Goal: Task Accomplishment & Management: Manage account settings

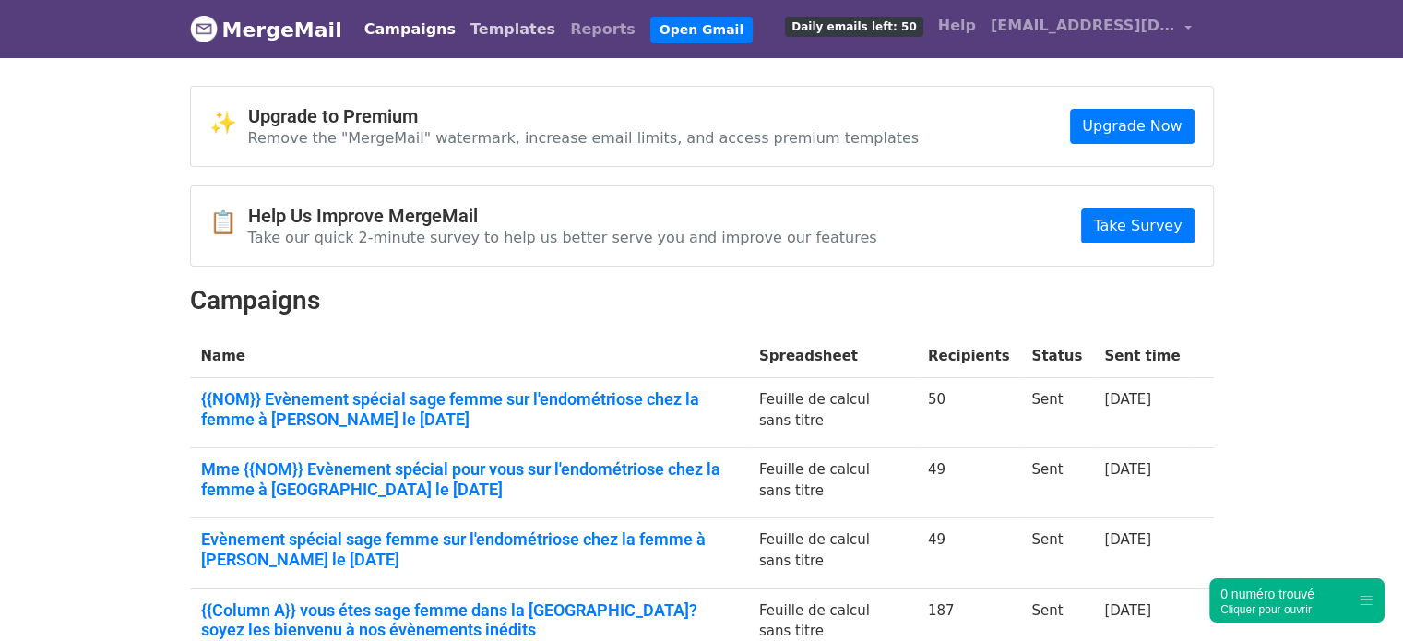
click at [485, 40] on link "Templates" at bounding box center [513, 29] width 100 height 37
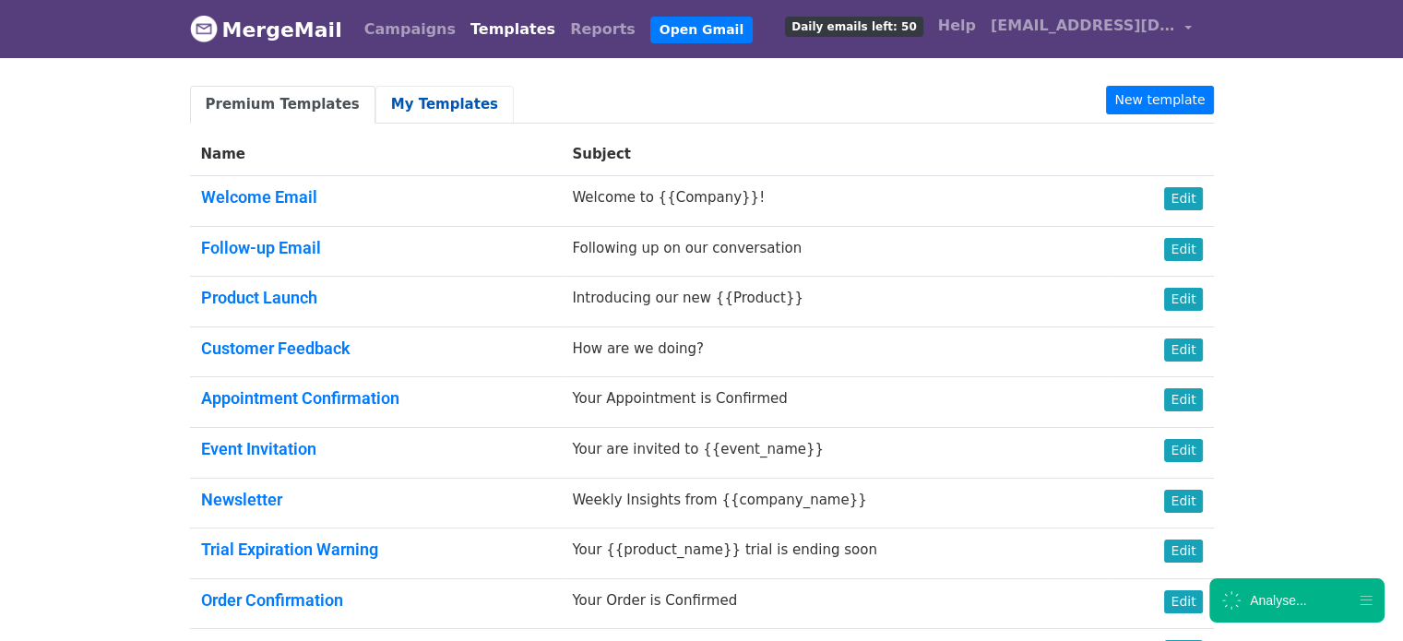
click at [378, 108] on link "My Templates" at bounding box center [445, 105] width 138 height 38
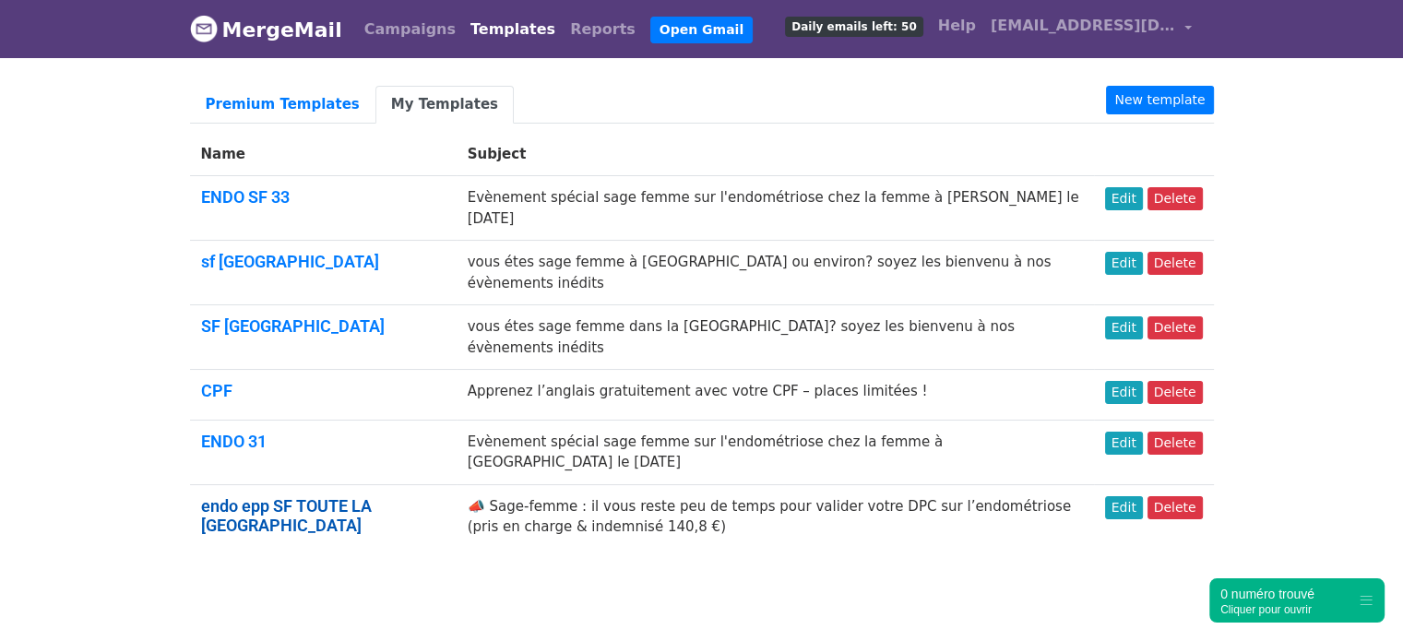
click at [255, 496] on link "endo epp SF TOUTE LA [GEOGRAPHIC_DATA]" at bounding box center [286, 516] width 171 height 40
click at [1143, 496] on link "Edit" at bounding box center [1124, 507] width 38 height 23
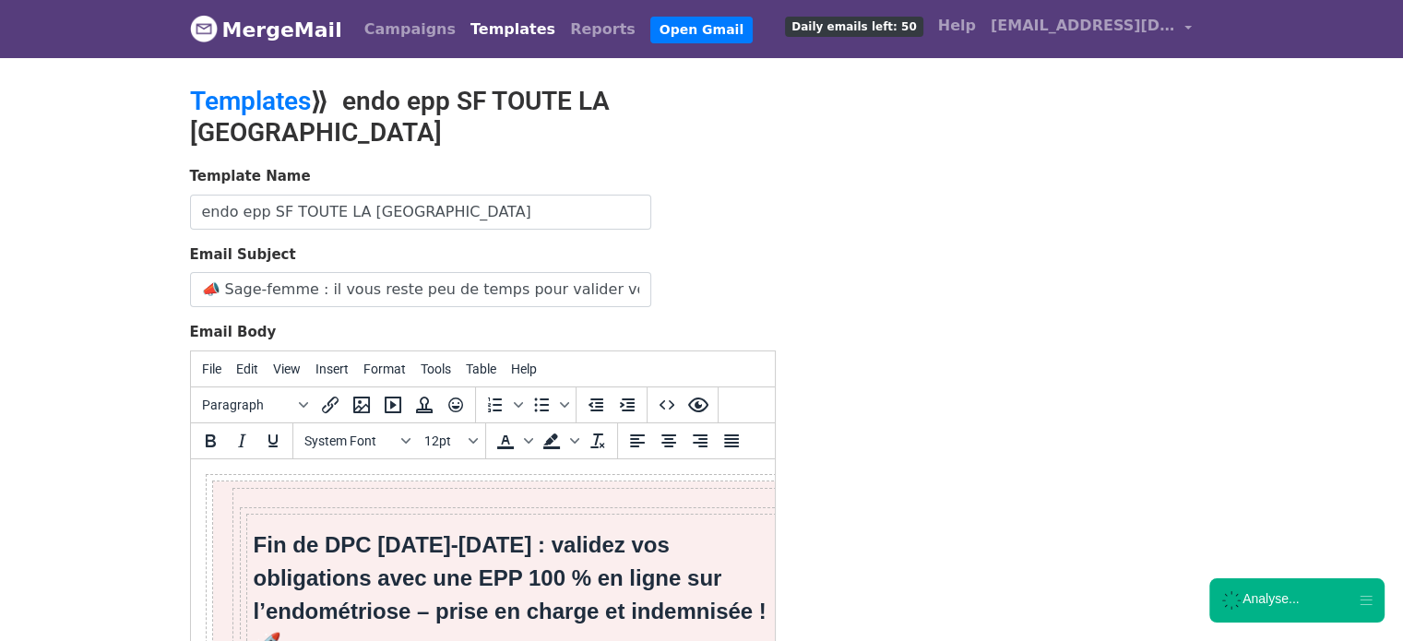
click at [918, 249] on div "Template Name endo epp SF TOUTE LA FRANCE Email Subject 📣 Sage-femme : il vous …" at bounding box center [702, 491] width 1052 height 650
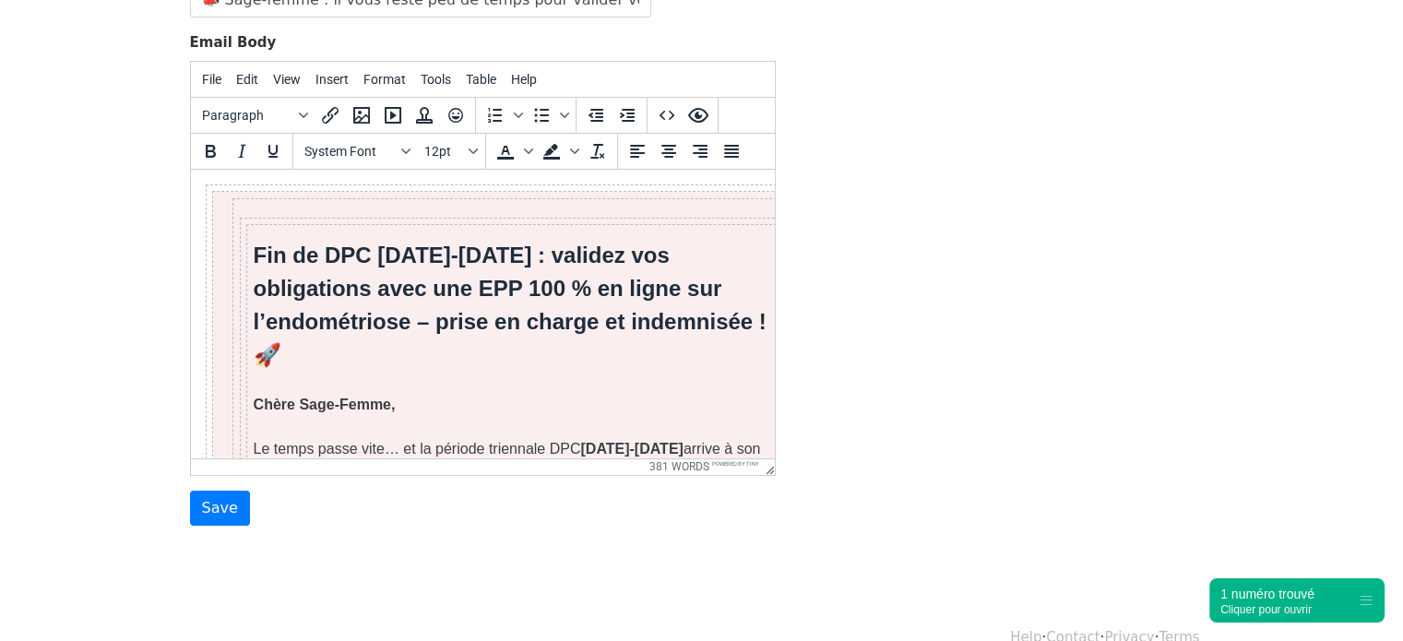
drag, startPoint x: 767, startPoint y: 194, endPoint x: 980, endPoint y: 287, distance: 232.6
click at [949, 143] on div "Template Name endo epp SF TOUTE LA FRANCE Email Subject 📣 Sage-femme : il vous …" at bounding box center [702, 201] width 1052 height 650
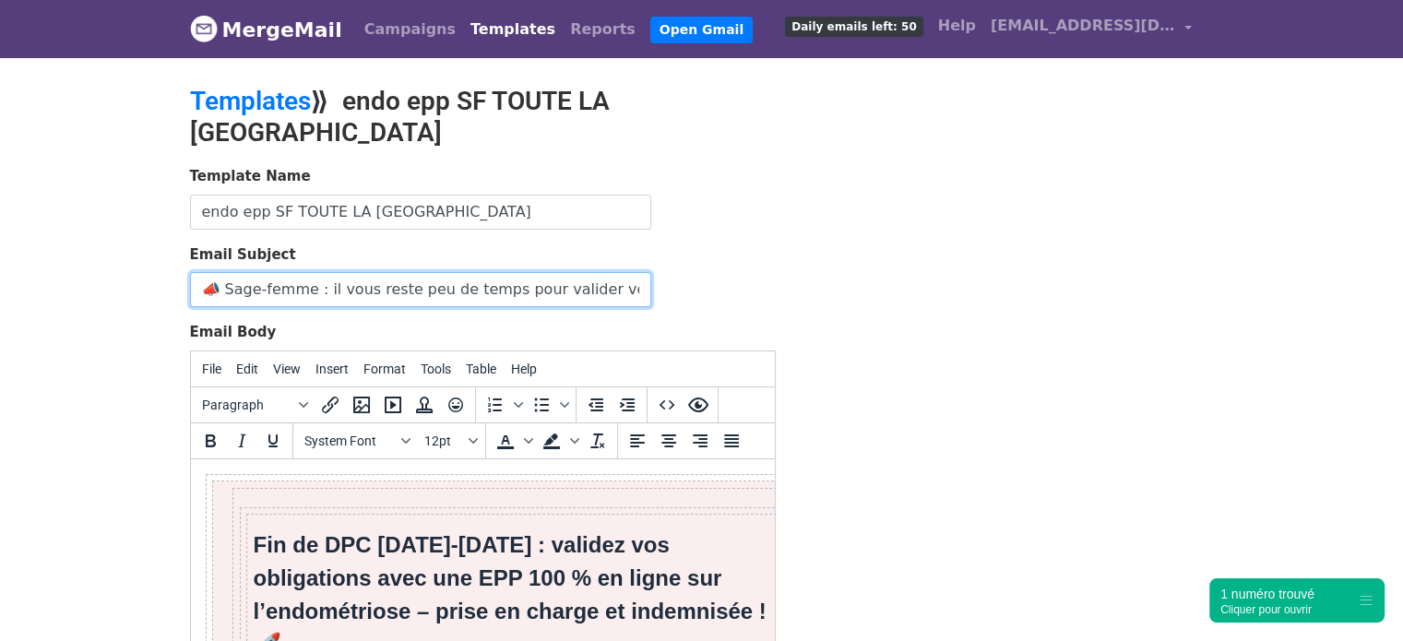
click at [639, 272] on input "📣 Sage-femme : il vous reste peu de temps pour valider votre DPC sur l’endométr…" at bounding box center [420, 289] width 461 height 35
drag, startPoint x: 559, startPoint y: 251, endPoint x: 694, endPoint y: 254, distance: 134.7
click at [694, 254] on div "Email Subject 📣 Sage-femme : il vous reste peu de temps pour valider votre EPP …" at bounding box center [483, 276] width 586 height 64
click at [498, 272] on input "📣 Sage-femme : il vous reste peu de temps pour valider votre EPP sur l’endométr…" at bounding box center [420, 289] width 461 height 35
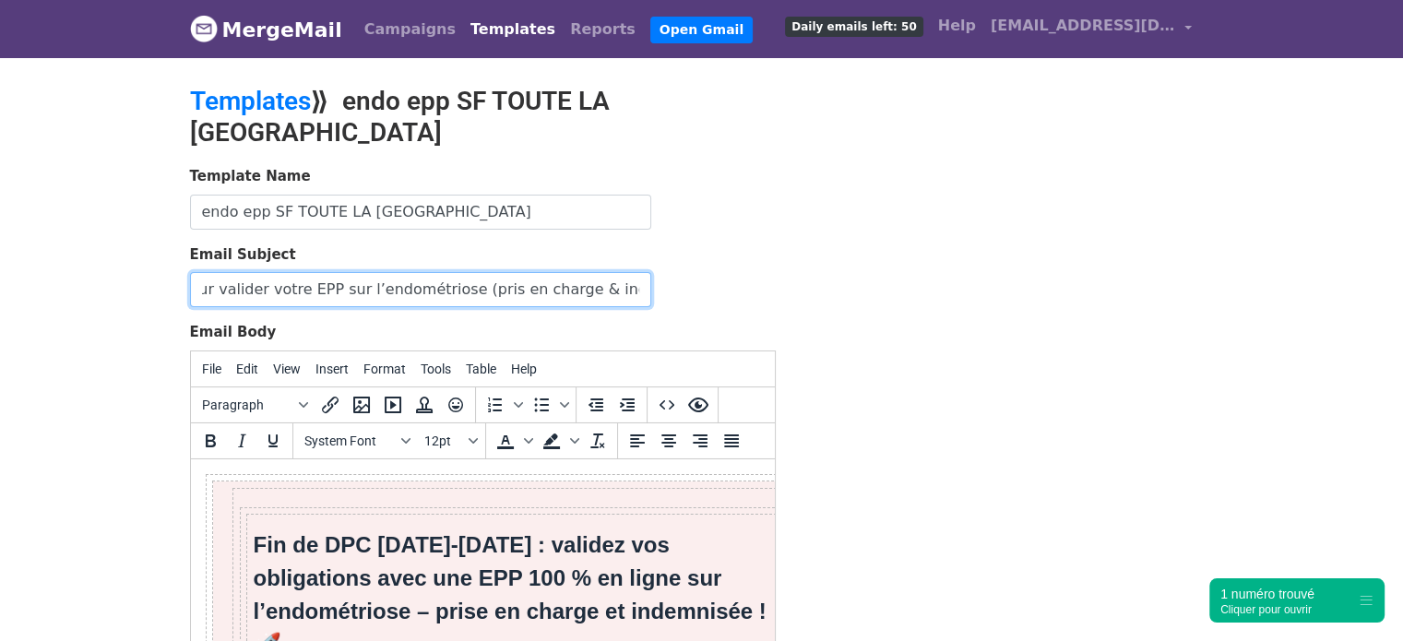
click at [402, 272] on input "📣 Sage-femme : il vous reste peu de temps pour valider votre EPP sur l’endométr…" at bounding box center [420, 289] width 461 height 35
paste input "99JK2525051"
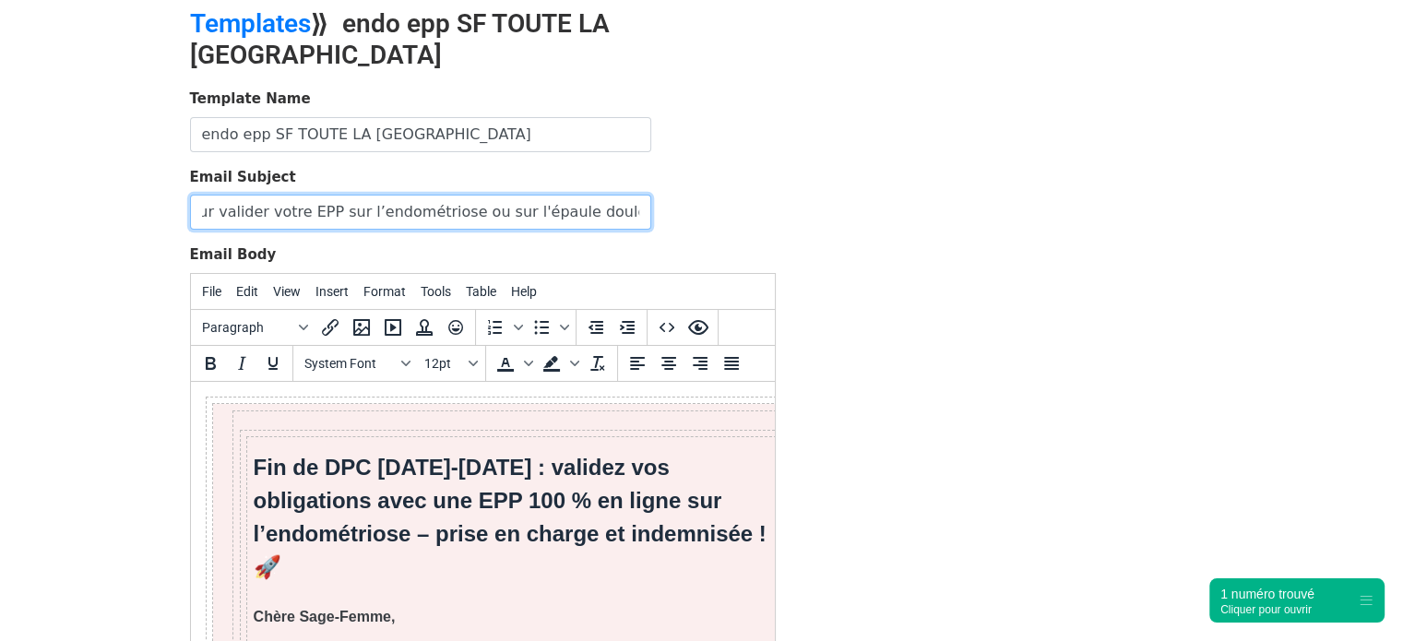
type input "📣 Sage-femme : il vous reste peu de temps pour valider votre EPP sur l’endométr…"
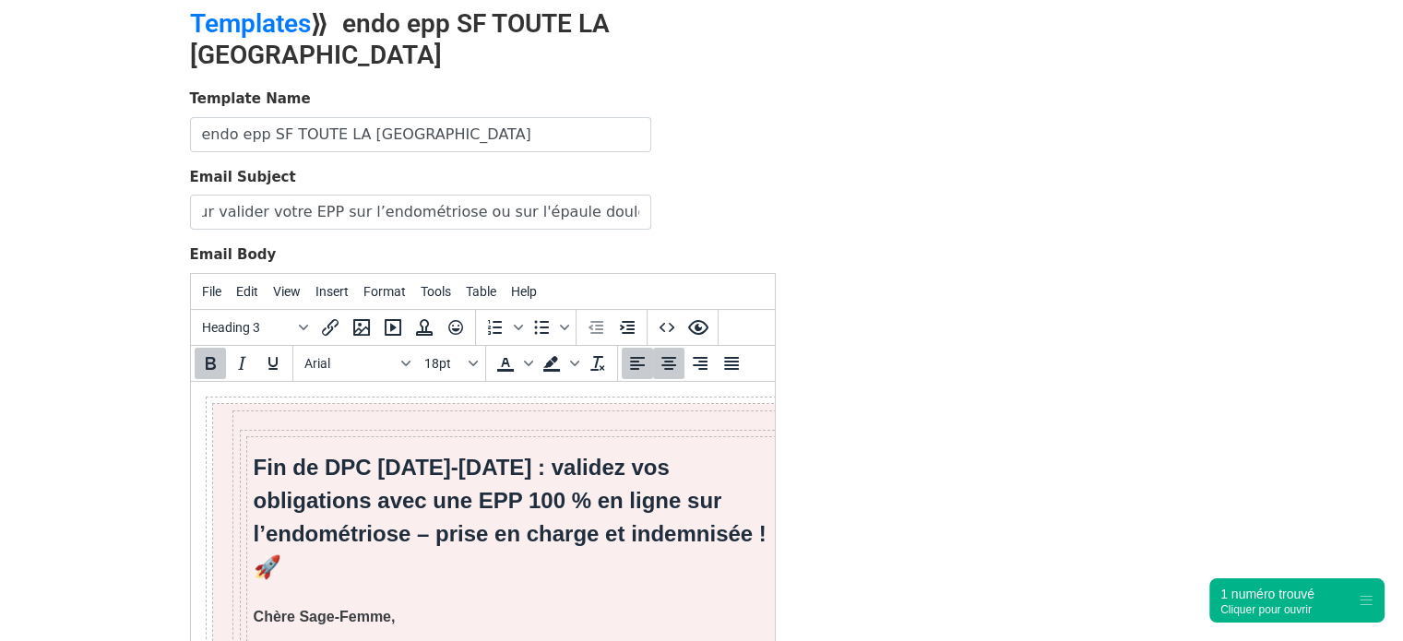
scroll to position [0, 0]
click at [430, 531] on strong "Fin de DPC 2023-2025 : validez vos obligations avec une EPP 100 % en ligne sur …" at bounding box center [509, 516] width 513 height 125
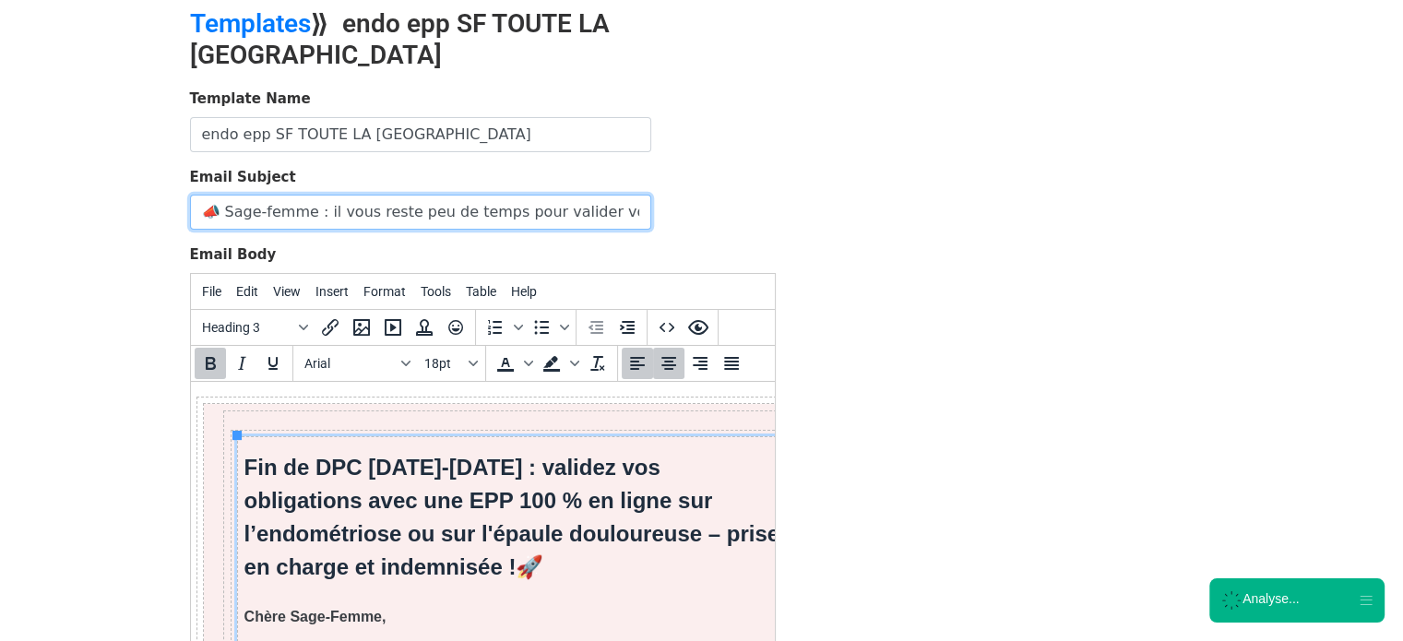
scroll to position [0, 535]
drag, startPoint x: 593, startPoint y: 175, endPoint x: 765, endPoint y: 169, distance: 171.7
click at [765, 169] on div "Email Subject 📣 Sage-femme : il vous reste peu de temps pour valider votre EPP …" at bounding box center [483, 199] width 586 height 64
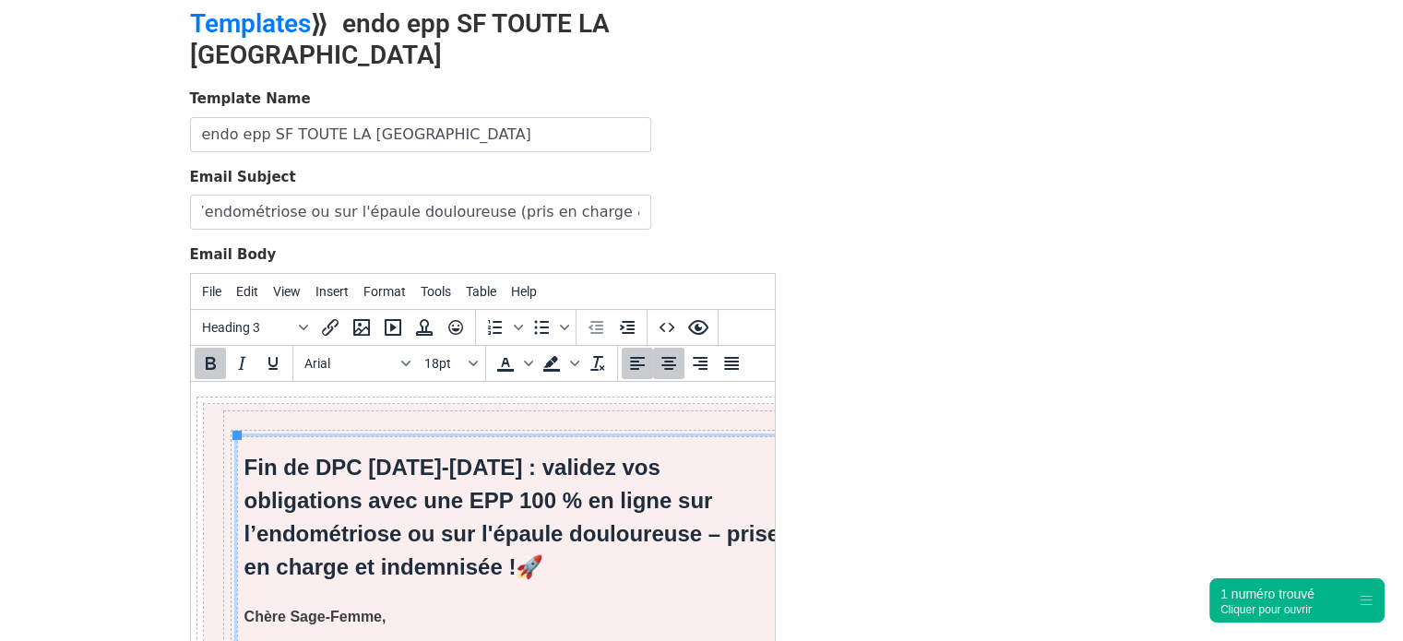
scroll to position [0, 0]
click at [604, 566] on strong "Fin de DPC 2023-2025 : validez vos obligations avec une EPP 100 % en ligne sur …" at bounding box center [512, 516] width 536 height 125
click at [675, 577] on strong "Fin de DPC 2023-2025 : validez vos obligations avec une EPP 100 % en ligne sur …" at bounding box center [512, 516] width 536 height 125
drag, startPoint x: 581, startPoint y: 161, endPoint x: 751, endPoint y: 186, distance: 171.6
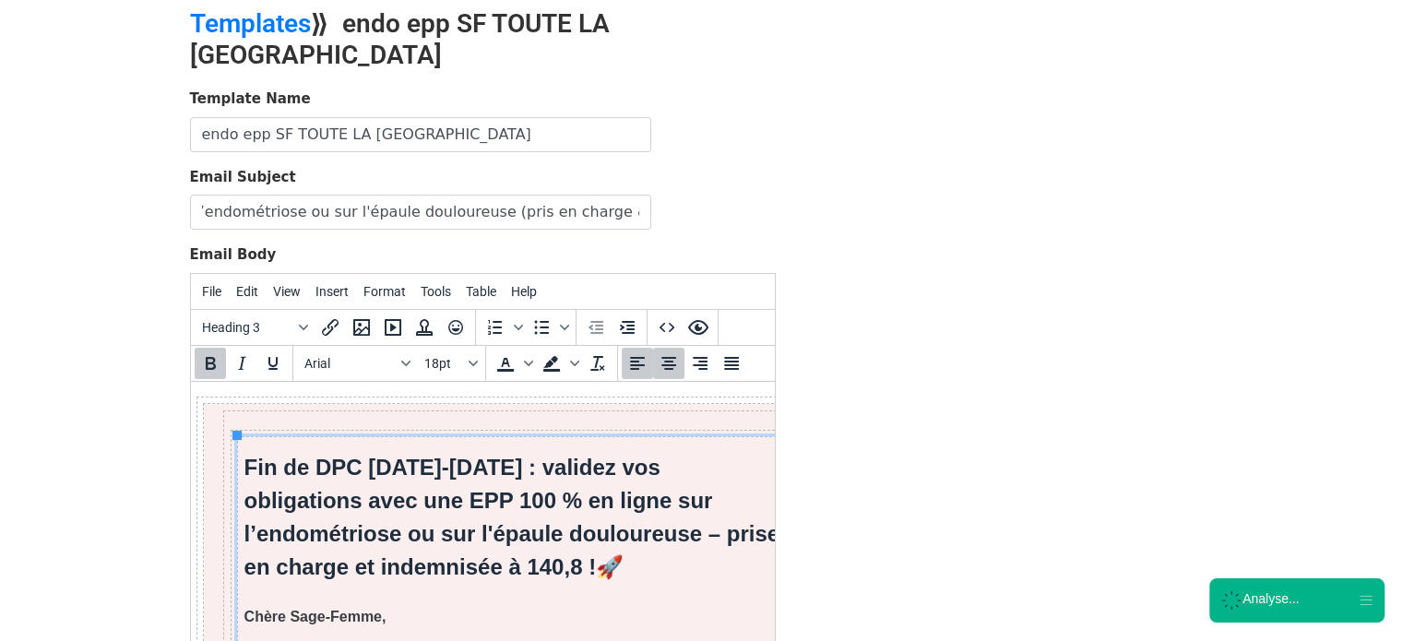
click at [751, 186] on div "Email Subject 📣 Sage-femme : il vous reste peu de temps pour valider votre EPP …" at bounding box center [483, 199] width 586 height 64
click at [632, 195] on input "📣 Sage-femme : il vous reste peu de temps pour valider votre EPP sur l’endométr…" at bounding box center [420, 212] width 461 height 35
click at [627, 195] on input "📣 Sage-femme : il vous reste peu de temps pour valider votre EPP sur l’endométr…" at bounding box center [420, 212] width 461 height 35
click at [704, 566] on strong "Fin de DPC 2023-2025 : validez vos obligations avec une EPP 100 % en ligne sur …" at bounding box center [512, 516] width 536 height 125
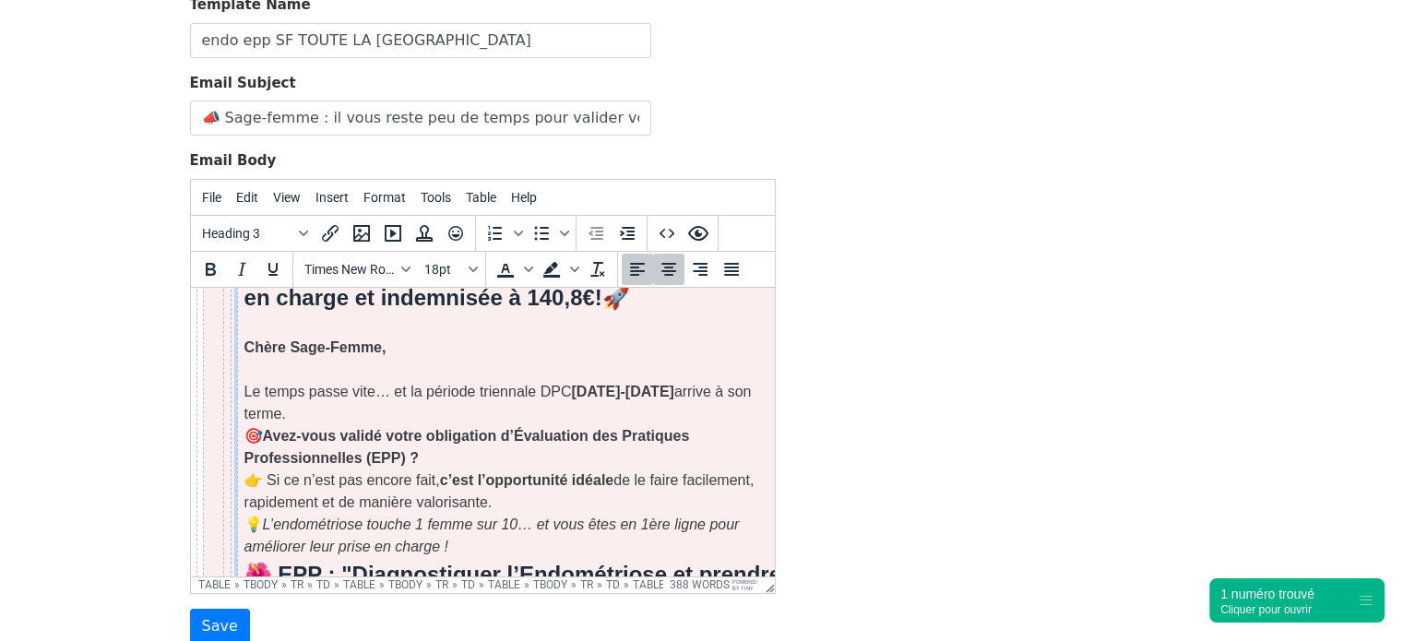
scroll to position [171, 9]
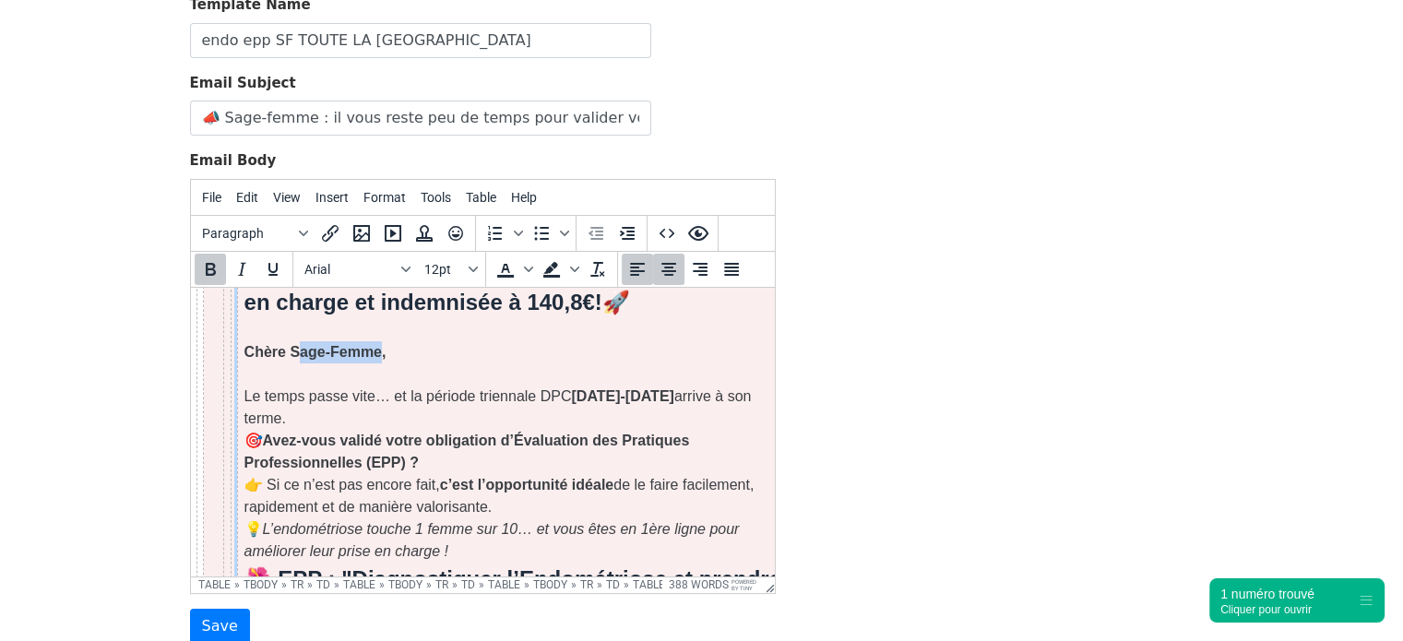
drag, startPoint x: 376, startPoint y: 352, endPoint x: 294, endPoint y: 359, distance: 81.4
click at [294, 359] on strong "Chère Sage-Femme," at bounding box center [315, 351] width 142 height 16
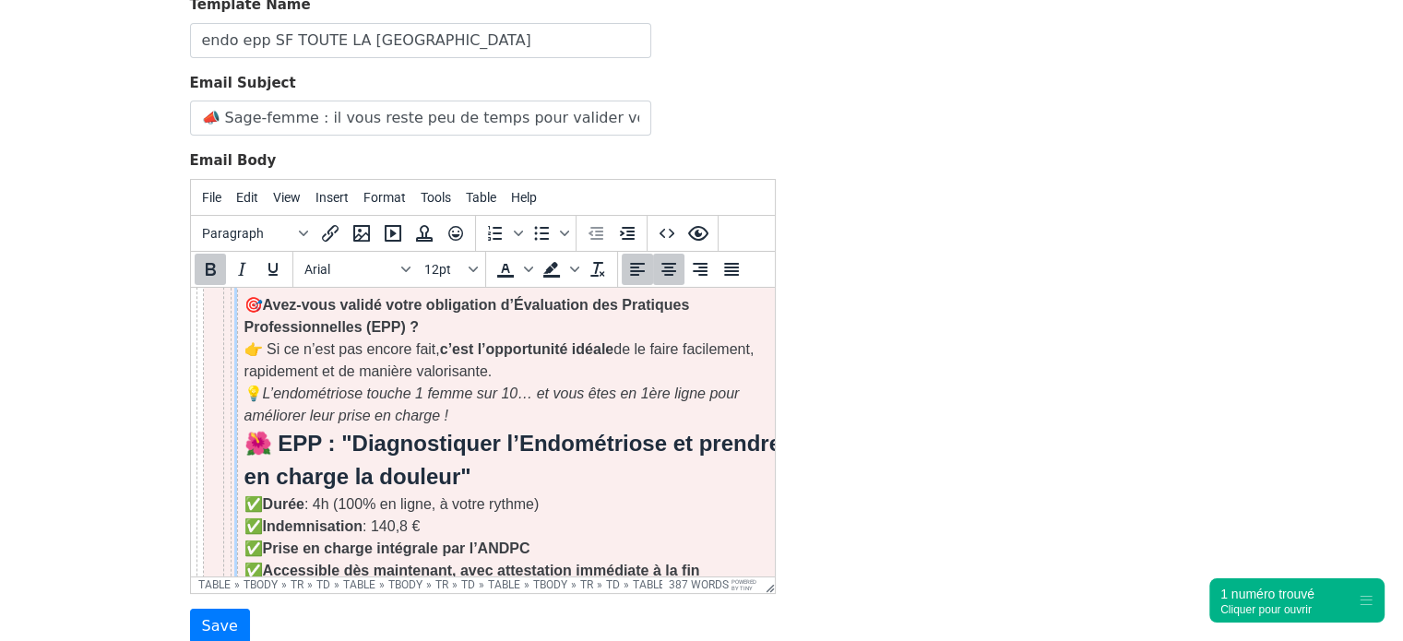
scroll to position [302, 9]
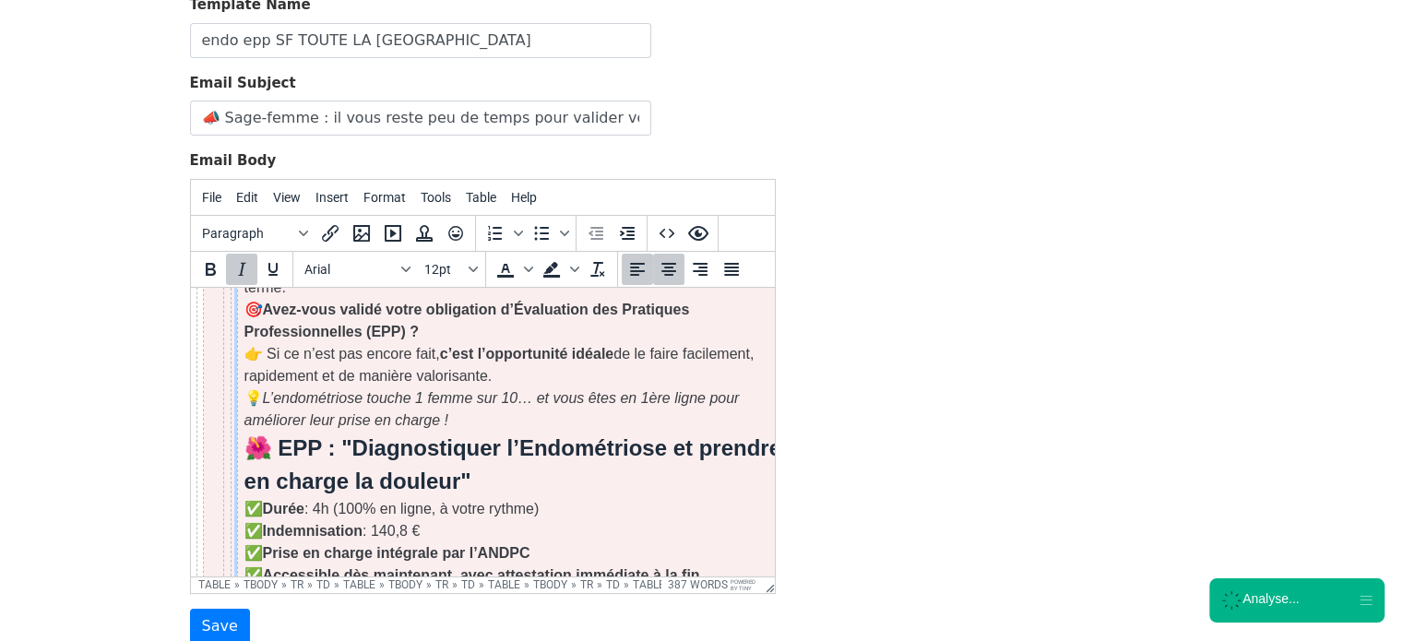
click at [494, 401] on p "💡 L’endométriose touche 1 femme sur 10… et vous êtes en 1ère ligne pour amélior…" at bounding box center [514, 409] width 540 height 44
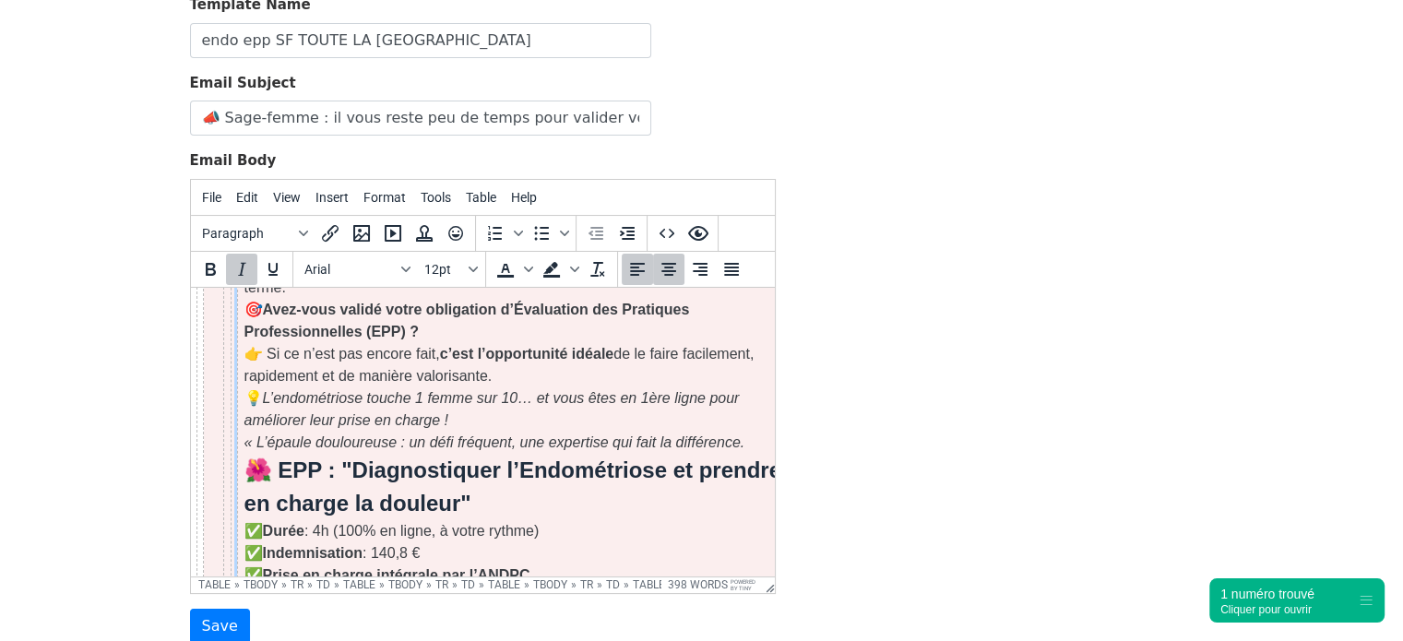
click at [253, 423] on em "L’endométriose touche 1 femme sur 10… et vous êtes en 1ère ligne pour améliorer…" at bounding box center [494, 419] width 501 height 60
drag, startPoint x: 261, startPoint y: 387, endPoint x: 248, endPoint y: 387, distance: 12.9
click at [248, 387] on p "💡 L’endométriose touche 1 femme sur 10… et vous êtes en 1ère ligne pour amélior…" at bounding box center [514, 420] width 540 height 66
copy p "💡"
click at [246, 423] on em "L’endométriose touche 1 femme sur 10… et vous êtes en 1ère ligne pour améliorer…" at bounding box center [491, 419] width 495 height 60
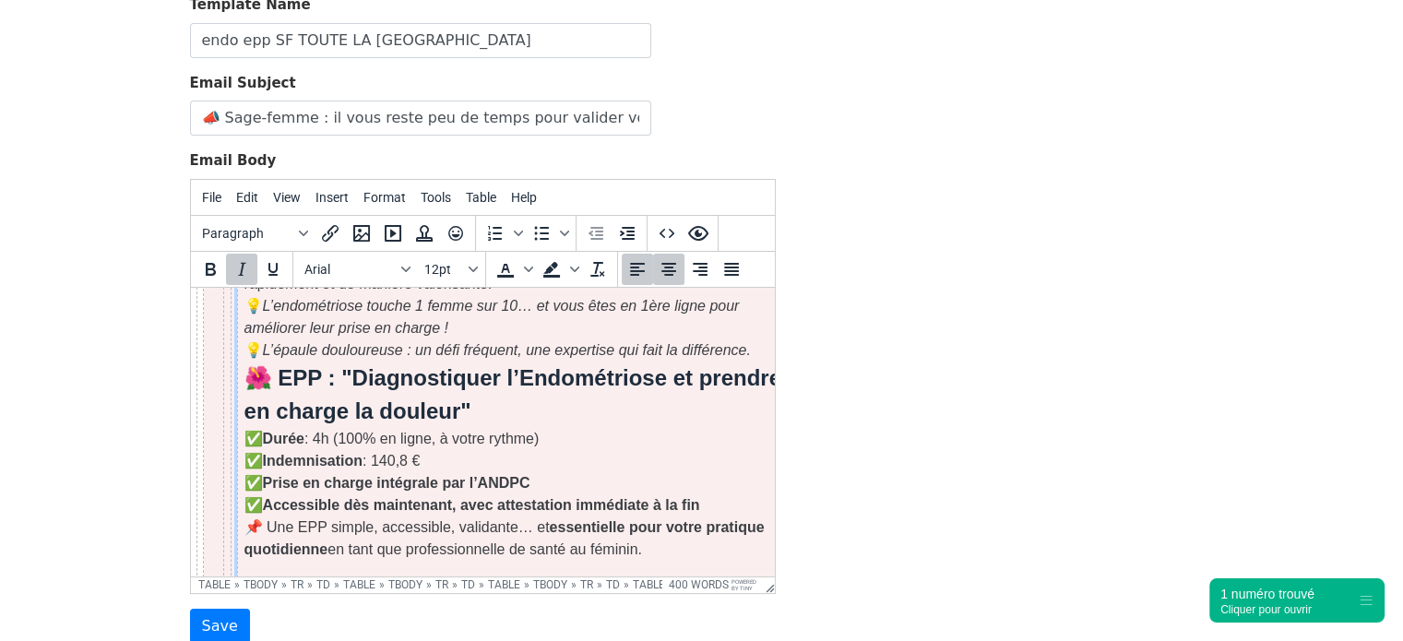
scroll to position [399, 9]
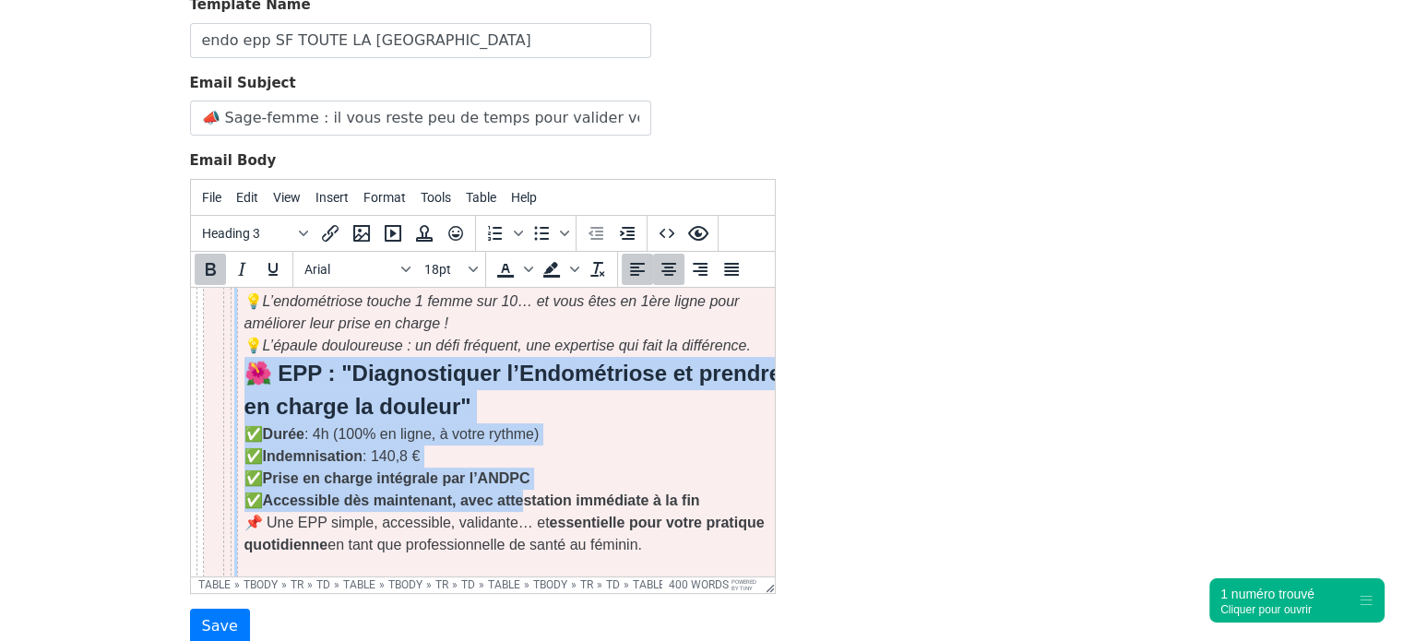
drag, startPoint x: 244, startPoint y: 346, endPoint x: 526, endPoint y: 472, distance: 308.5
click at [526, 472] on td "Fin de DPC 2023-2025 : validez vos obligations avec une EPP 100 % en ligne sur …" at bounding box center [513, 640] width 553 height 1393
click at [490, 383] on h3 "🌺 EPP : "Diagnostiquer l’Endométriose et prendre en charge la douleur"" at bounding box center [514, 389] width 540 height 66
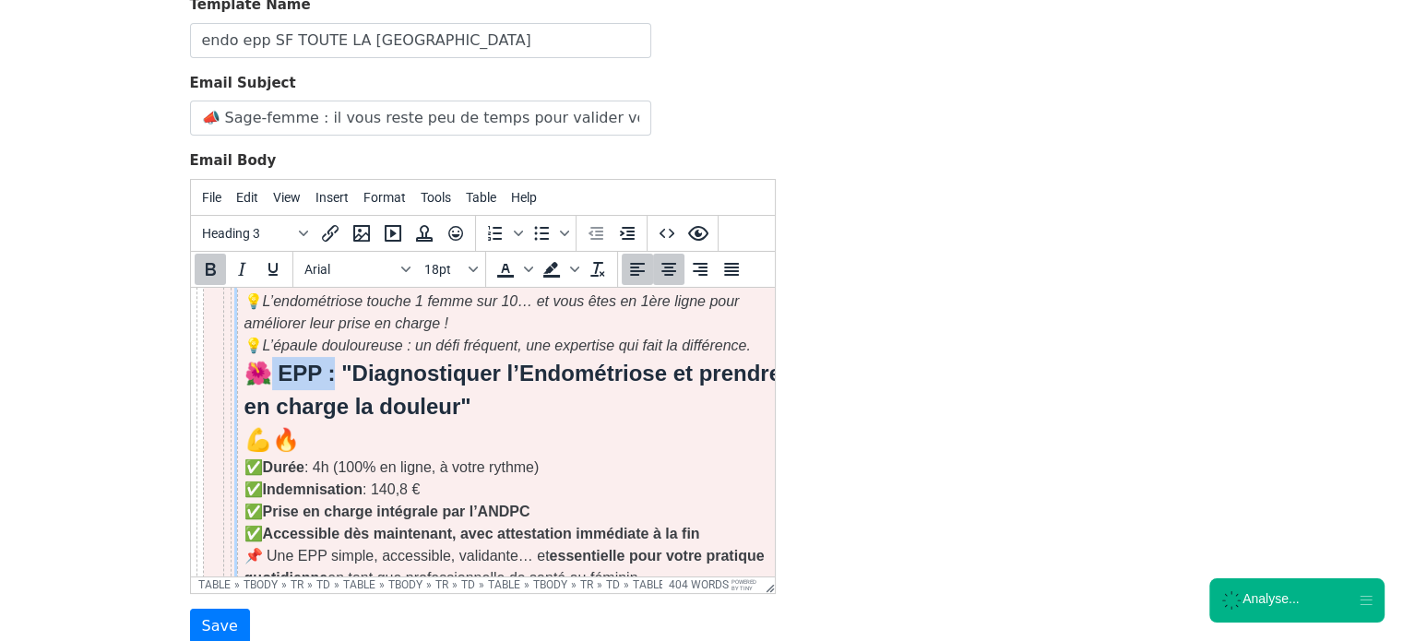
drag, startPoint x: 275, startPoint y: 348, endPoint x: 334, endPoint y: 350, distance: 59.1
click at [334, 360] on strong "🌺 EPP : "Diagnostiquer l’Endométriose et prendre en charge la douleur"" at bounding box center [512, 389] width 537 height 58
copy strong "EPP :"
click at [371, 405] on h3 "🌺 EPP : "Diagnostiquer l’Endométriose et prendre en charge la douleur" 💪🔥" at bounding box center [514, 406] width 540 height 100
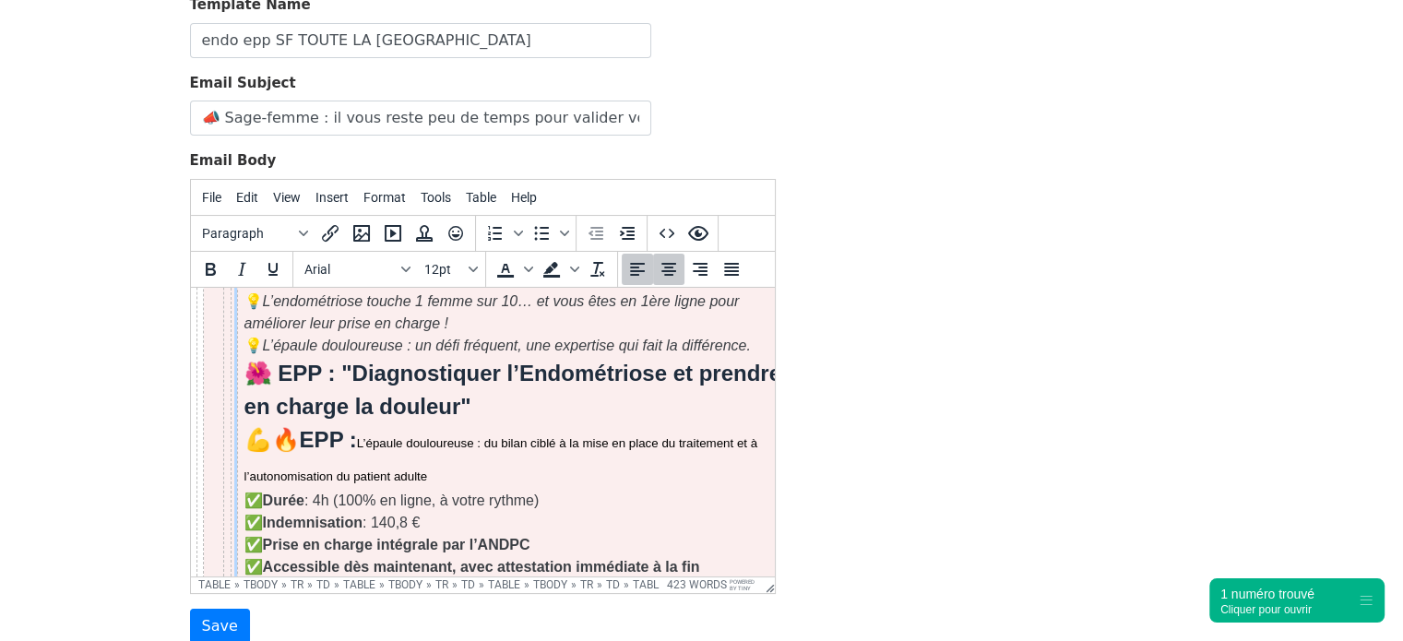
click at [470, 489] on p "✅ Durée : 4h (100% en ligne, à votre rythme) ✅ Indemnisation : 140,8 € ✅ Prise …" at bounding box center [514, 533] width 540 height 89
click at [495, 489] on p "✅ Durée : 4h (100% en ligne, à votre rythme) ✅ Indemnisation : 140,8 € ✅ Prise …" at bounding box center [514, 533] width 540 height 89
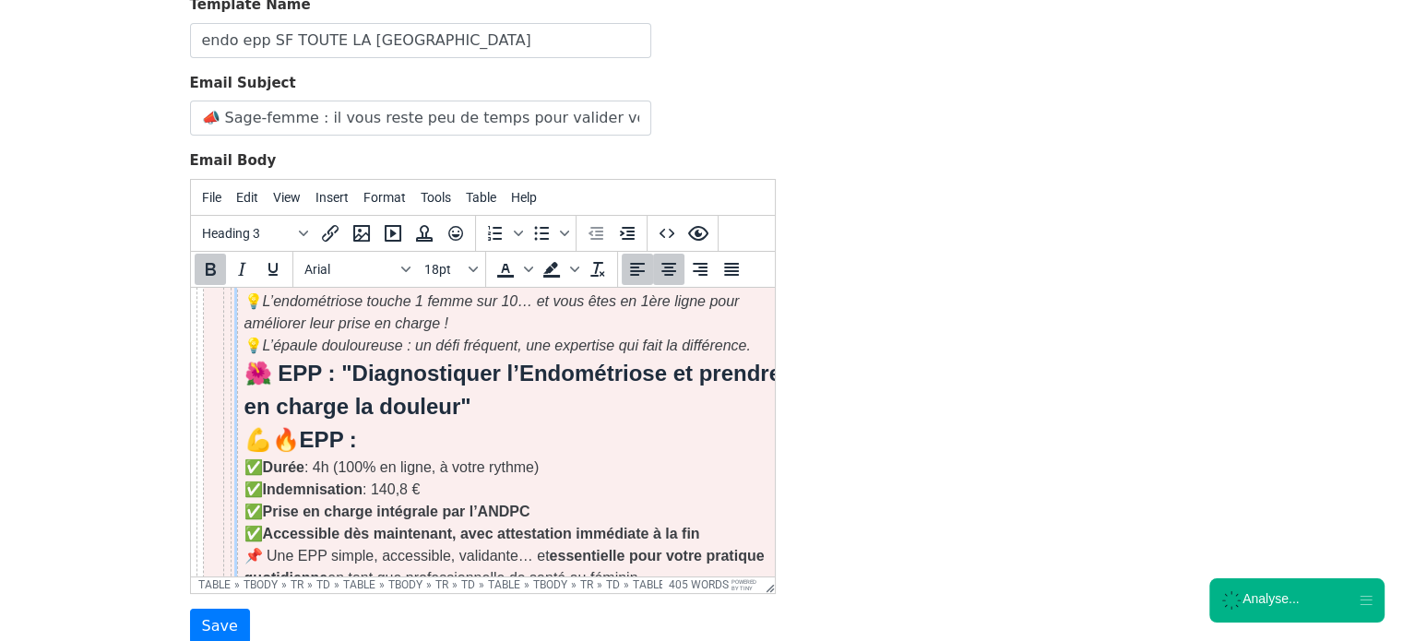
click at [434, 411] on h3 "🌺 EPP : "Diagnostiquer l’Endométriose et prendre en charge la douleur" 💪🔥 EPP :" at bounding box center [514, 406] width 540 height 100
click at [409, 411] on h3 "🌺 EPP : "Diagnostiquer l’Endométriose et prendre en charge la douleur" 💪🔥 EPP :" at bounding box center [514, 406] width 540 height 100
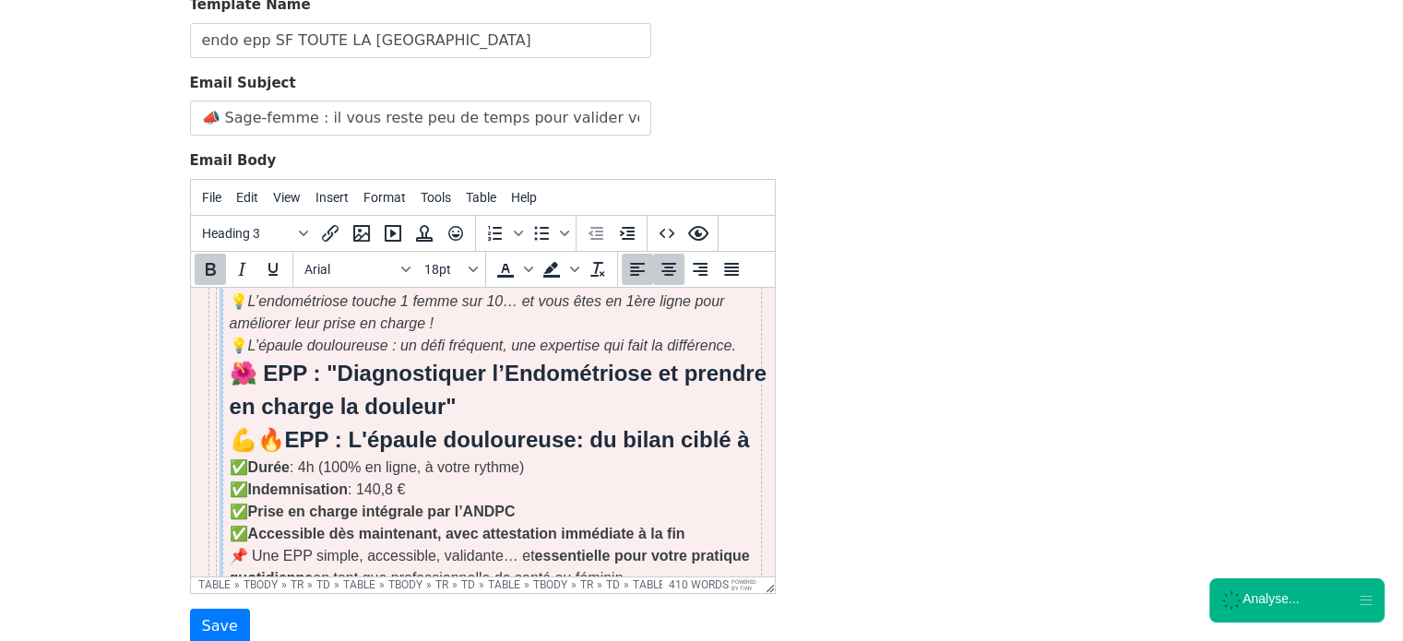
scroll to position [399, 30]
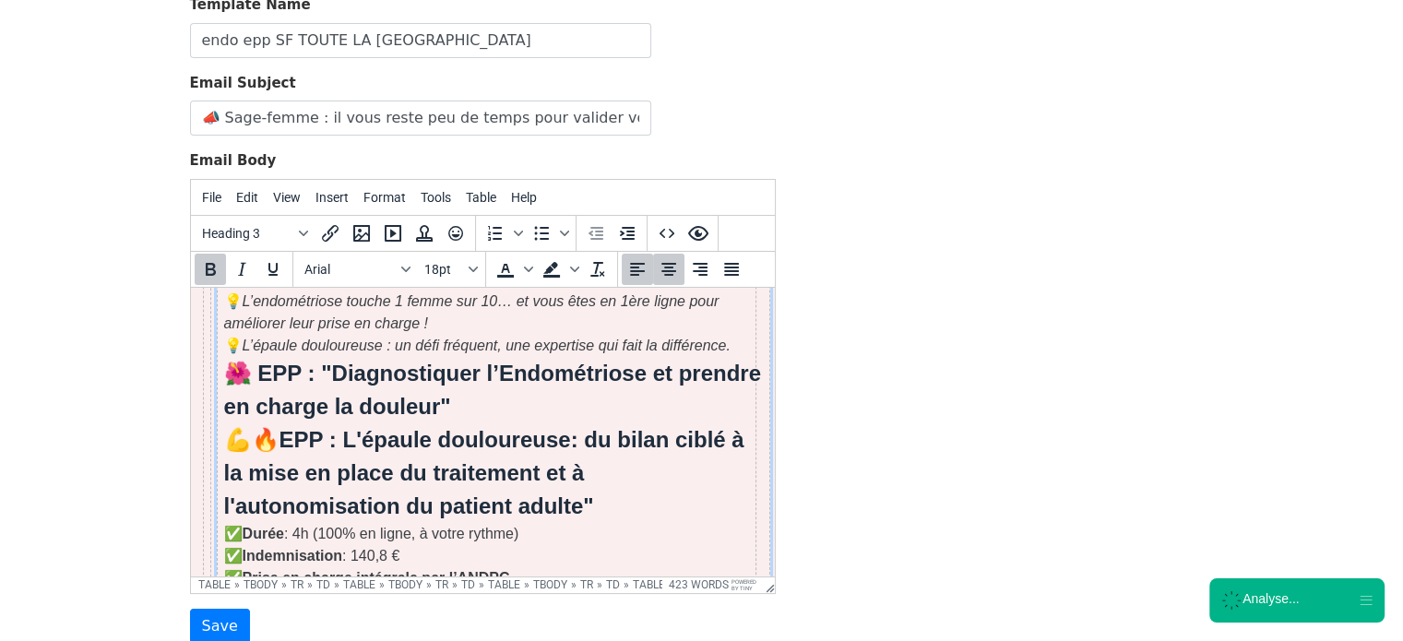
click at [347, 426] on strong "EPP : L'épaule douloureuse: du bilan ciblé à la mise en place du traitement et …" at bounding box center [483, 471] width 520 height 91
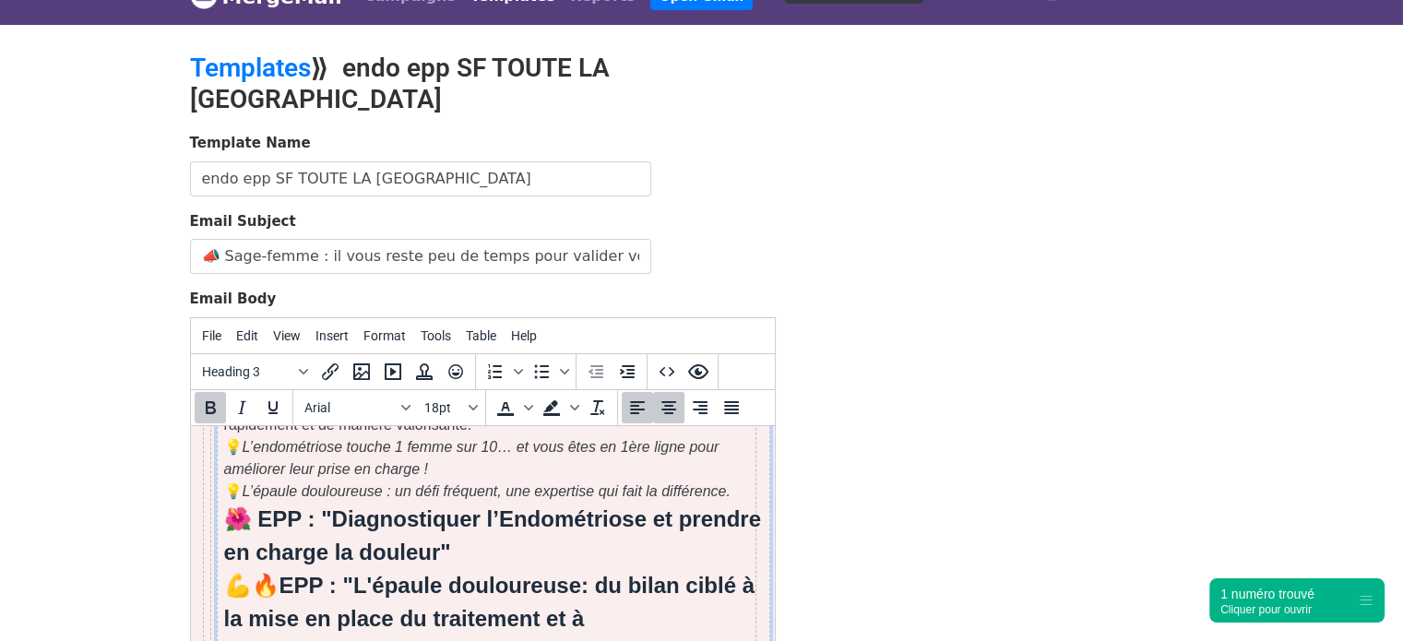
scroll to position [386, 30]
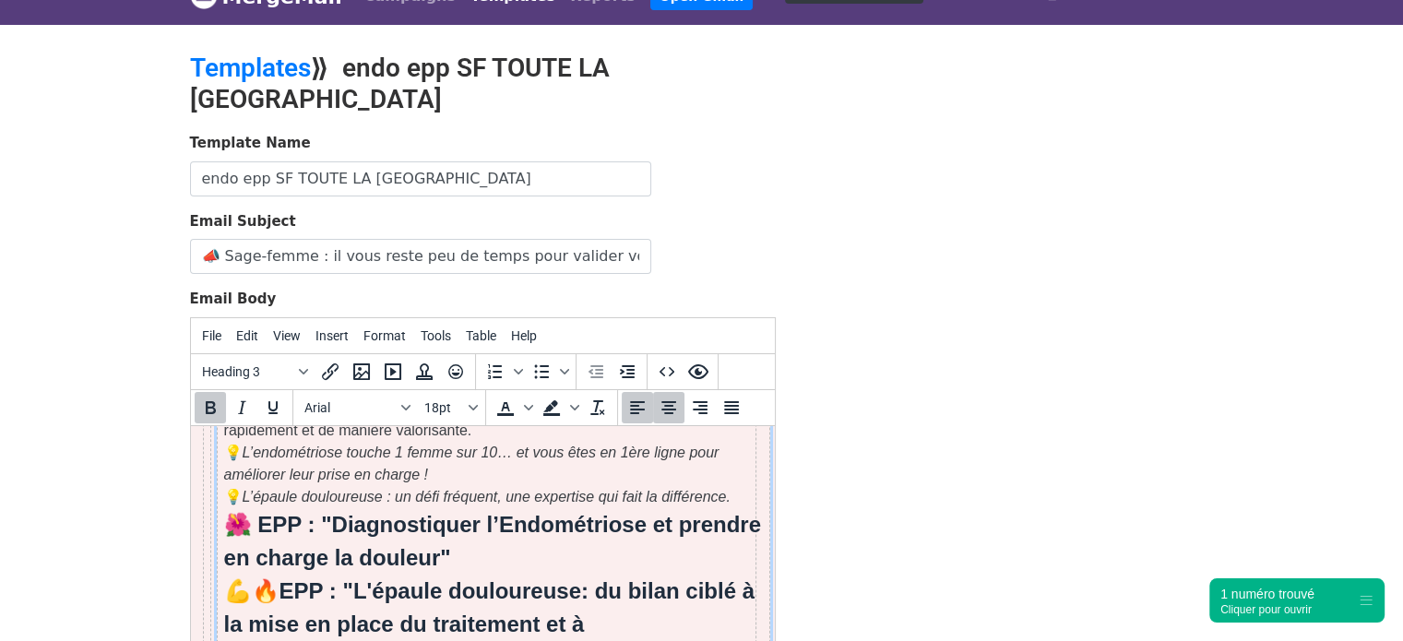
drag, startPoint x: 288, startPoint y: 567, endPoint x: 434, endPoint y: 640, distance: 163.0
click at [434, 640] on h3 "🌺 EPP : "Diagnostiquer l’Endométriose et prendre en charge la douleur" 💪🔥 EPP :…" at bounding box center [493, 590] width 540 height 166
copy strong "EPP : "L'épaule douloureuse: du bilan ciblé à la mise en place du traitement et…"
click at [1033, 350] on div "Template Name endo epp SF TOUTE LA FRANCE Email Subject 📣 Sage-femme : il vous …" at bounding box center [702, 458] width 1052 height 650
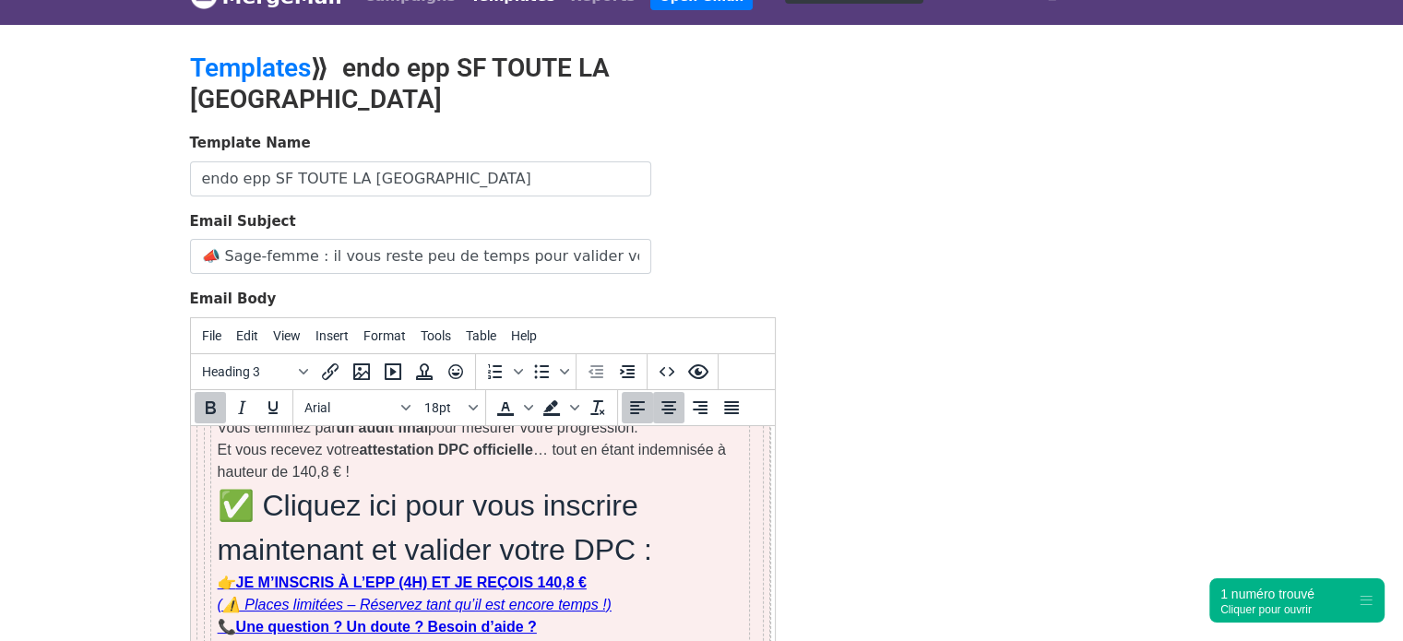
scroll to position [1099, 36]
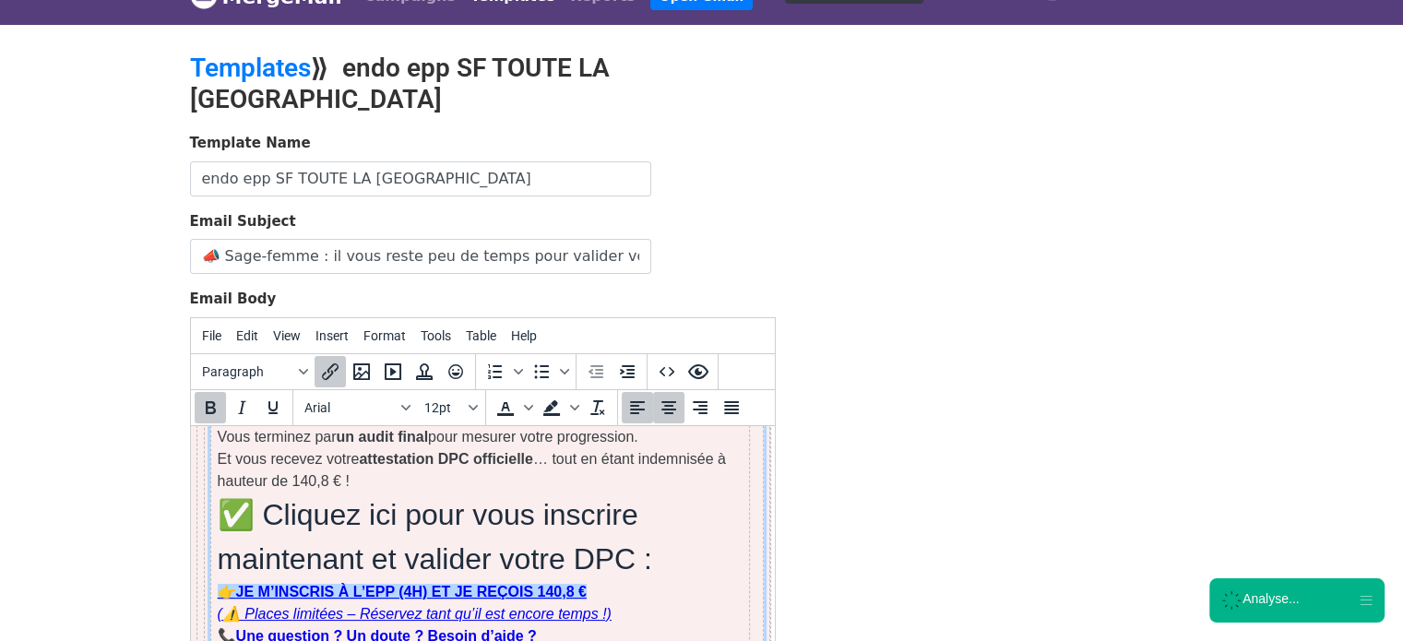
click at [445, 583] on strong "JE M’INSCRIS À L’EPP (4H) ET JE REÇOIS 140,8 €" at bounding box center [410, 591] width 351 height 16
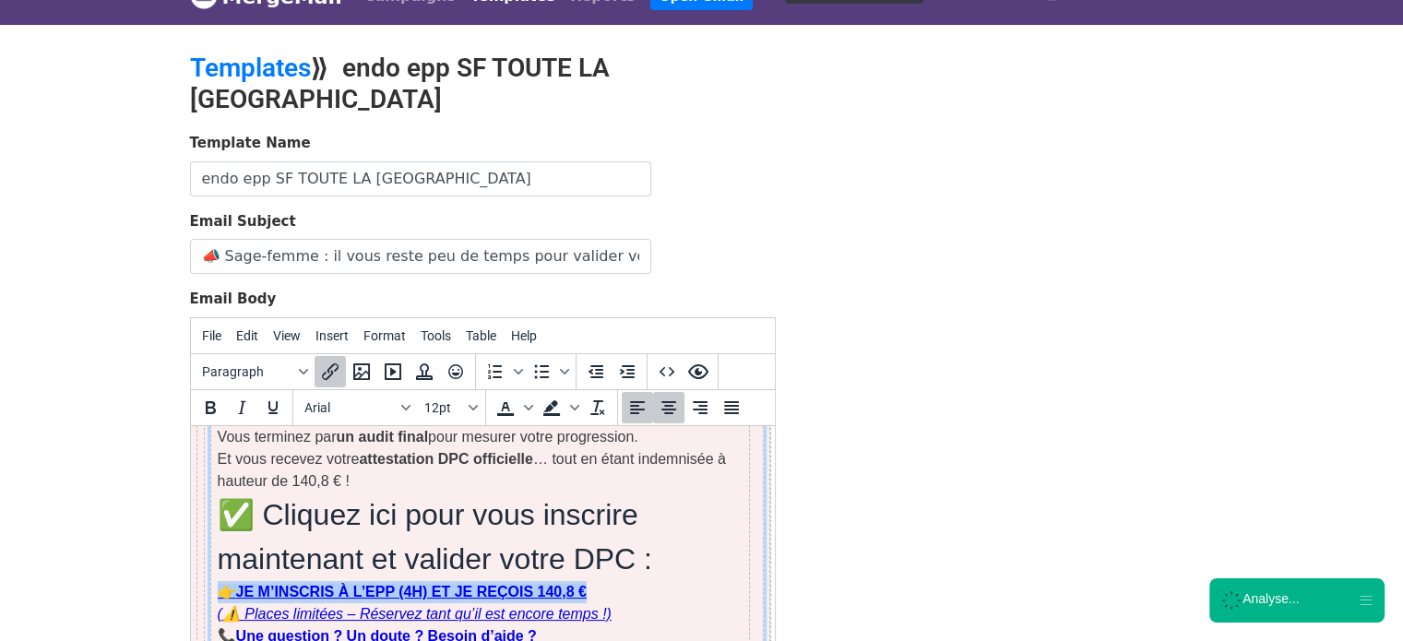
click at [445, 583] on strong "JE M’INSCRIS À L’EPP (4H) ET JE REÇOIS 140,8 €" at bounding box center [410, 591] width 351 height 16
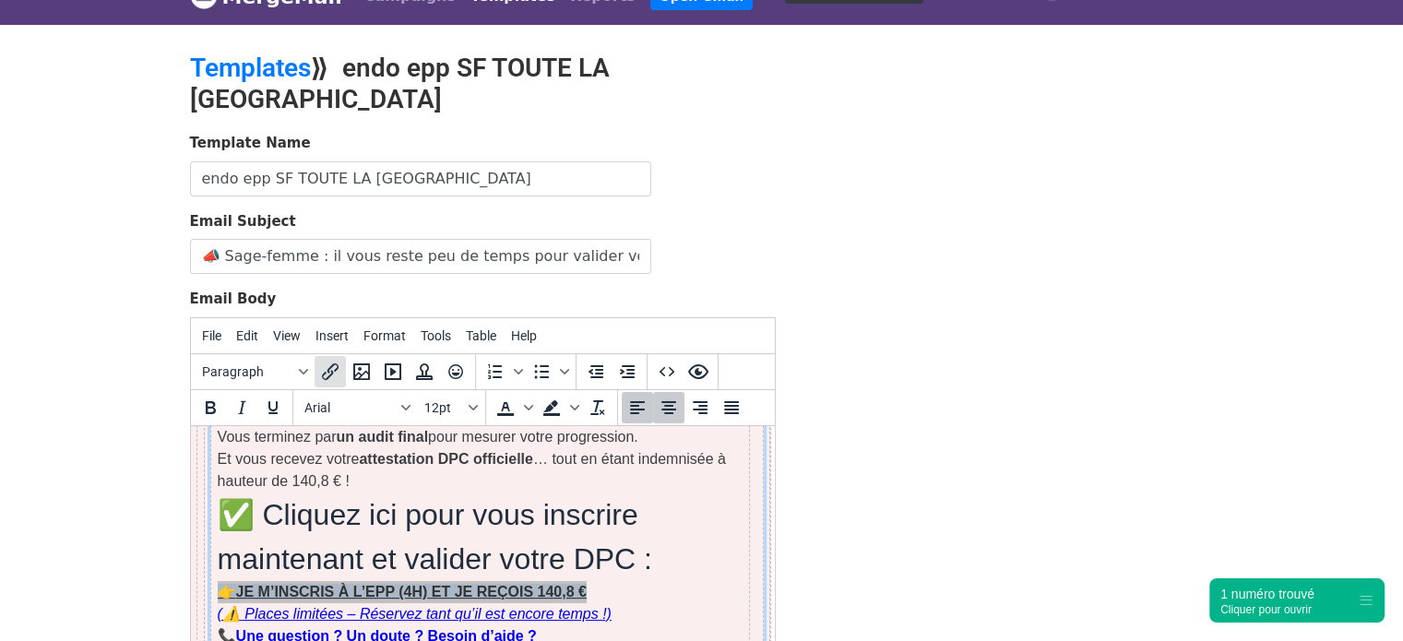
click at [330, 364] on icon "Insert/edit link" at bounding box center [330, 372] width 17 height 17
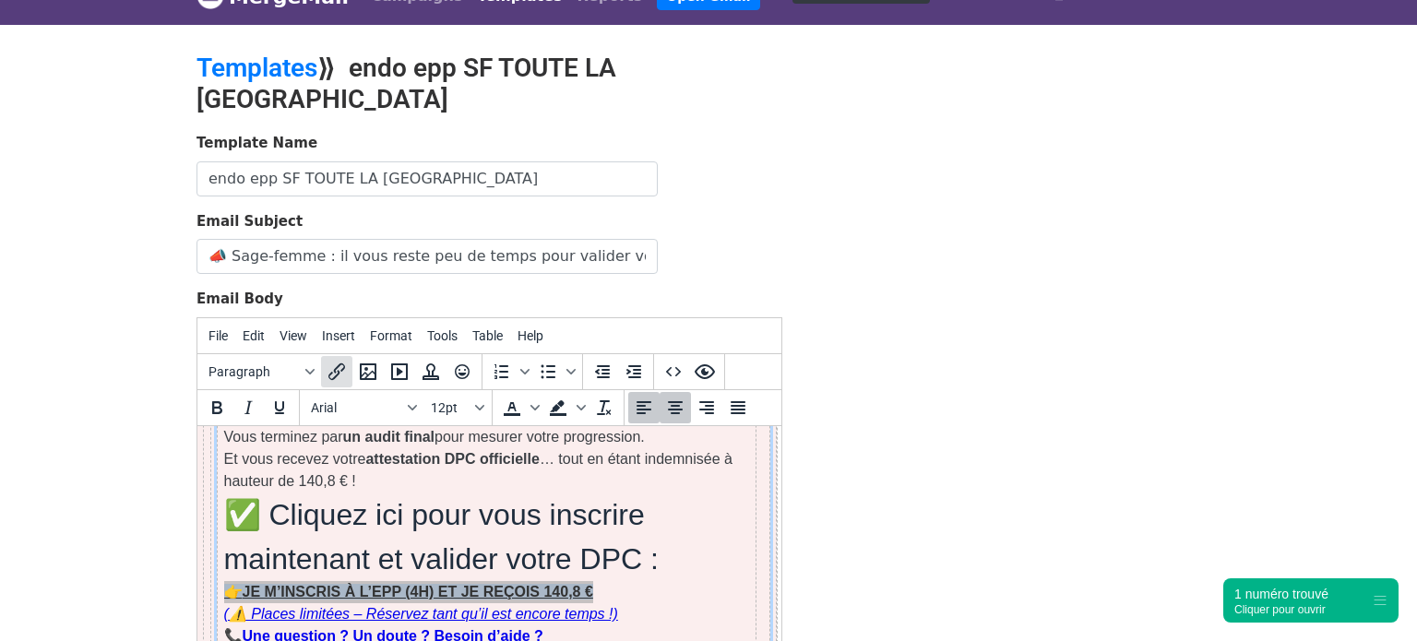
select select "_blank"
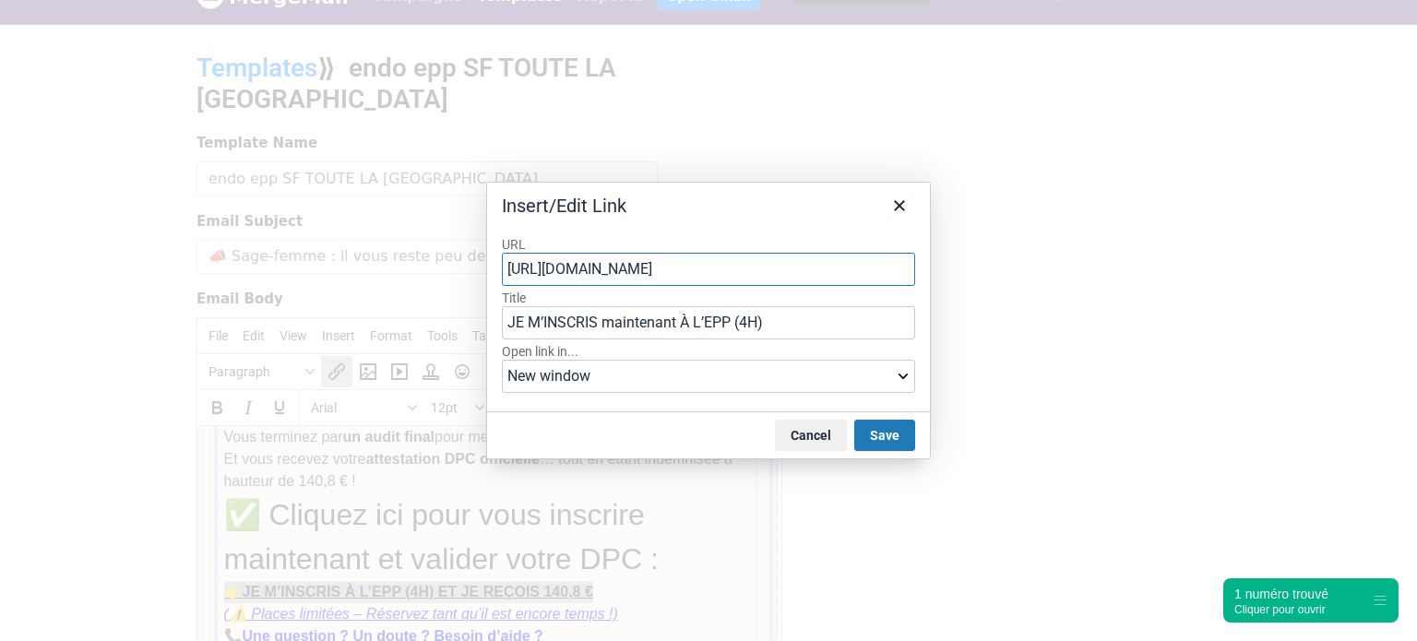
click at [790, 232] on div "URL https://tally.so/r/mVAWQl Title JE M’INSCRIS maintenant À L’EPP (4H) Open l…" at bounding box center [708, 316] width 443 height 191
click at [761, 260] on input "https://tally.so/r/mVAWQl" at bounding box center [708, 269] width 413 height 33
click at [781, 223] on div "URL https://tally.so/r/mVAWQl Title JE M’INSCRIS maintenant À L’EPP (4H) Open l…" at bounding box center [708, 316] width 443 height 191
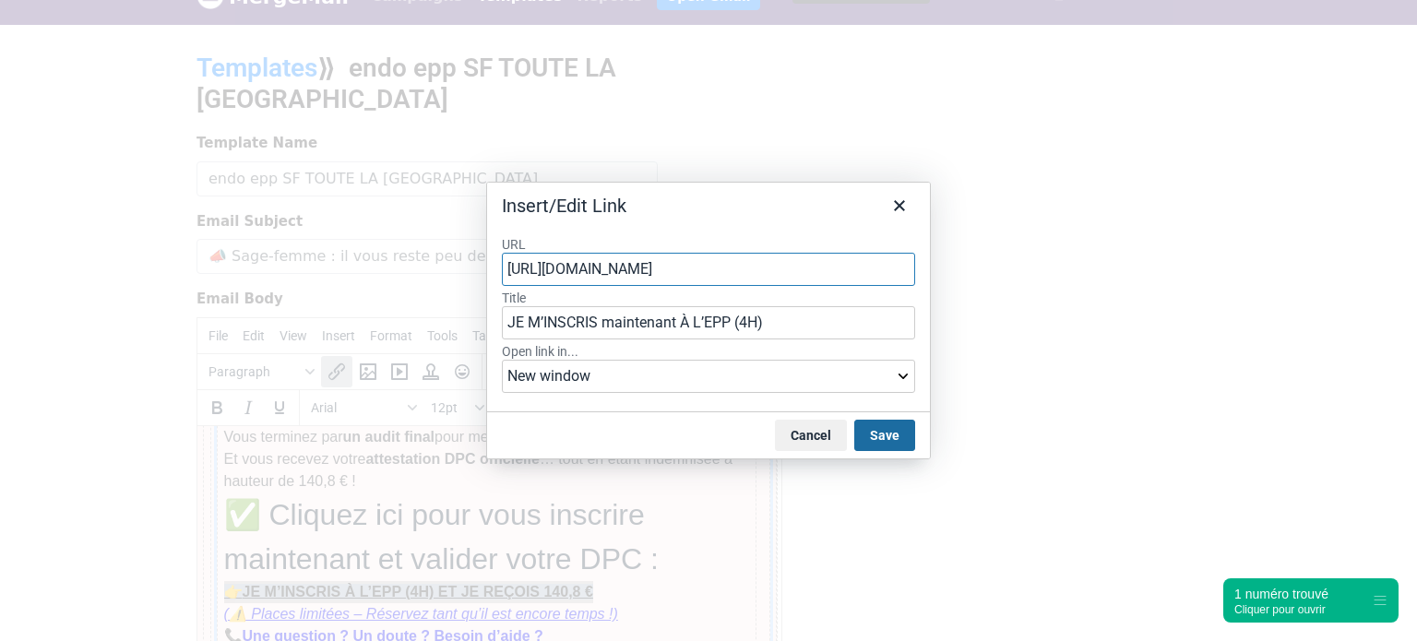
click at [878, 423] on button "Save" at bounding box center [884, 435] width 61 height 31
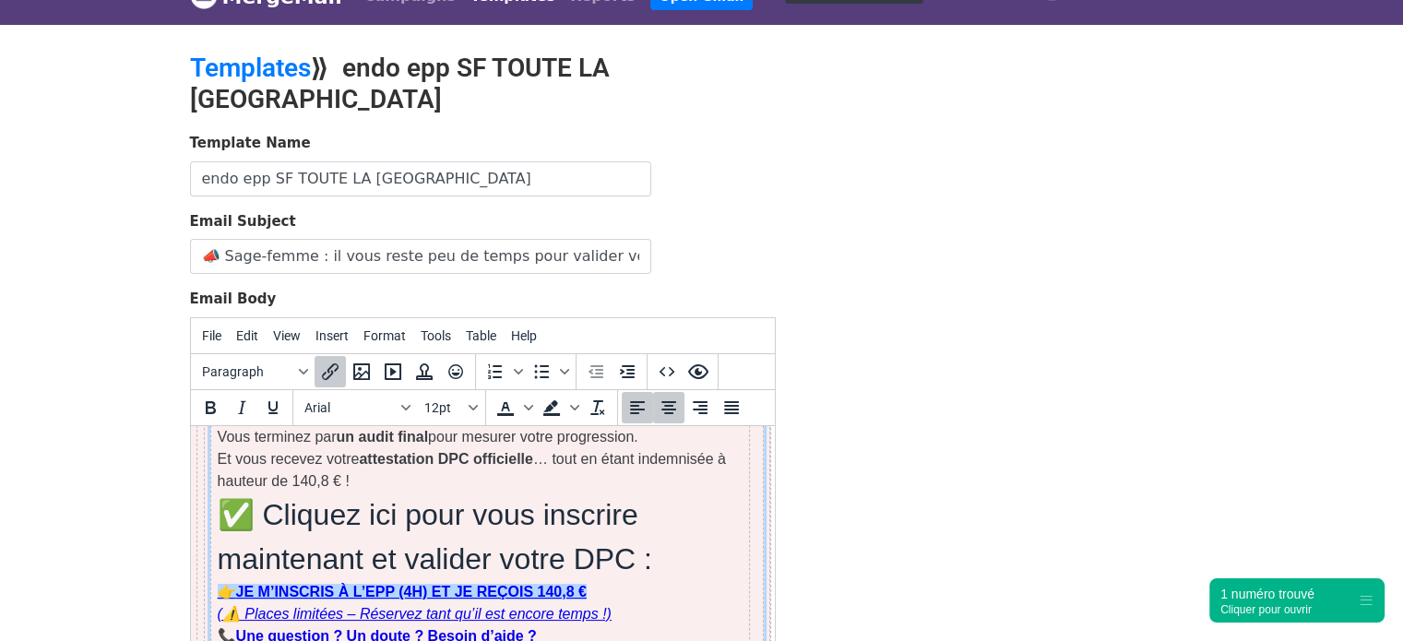
scroll to position [1225, 36]
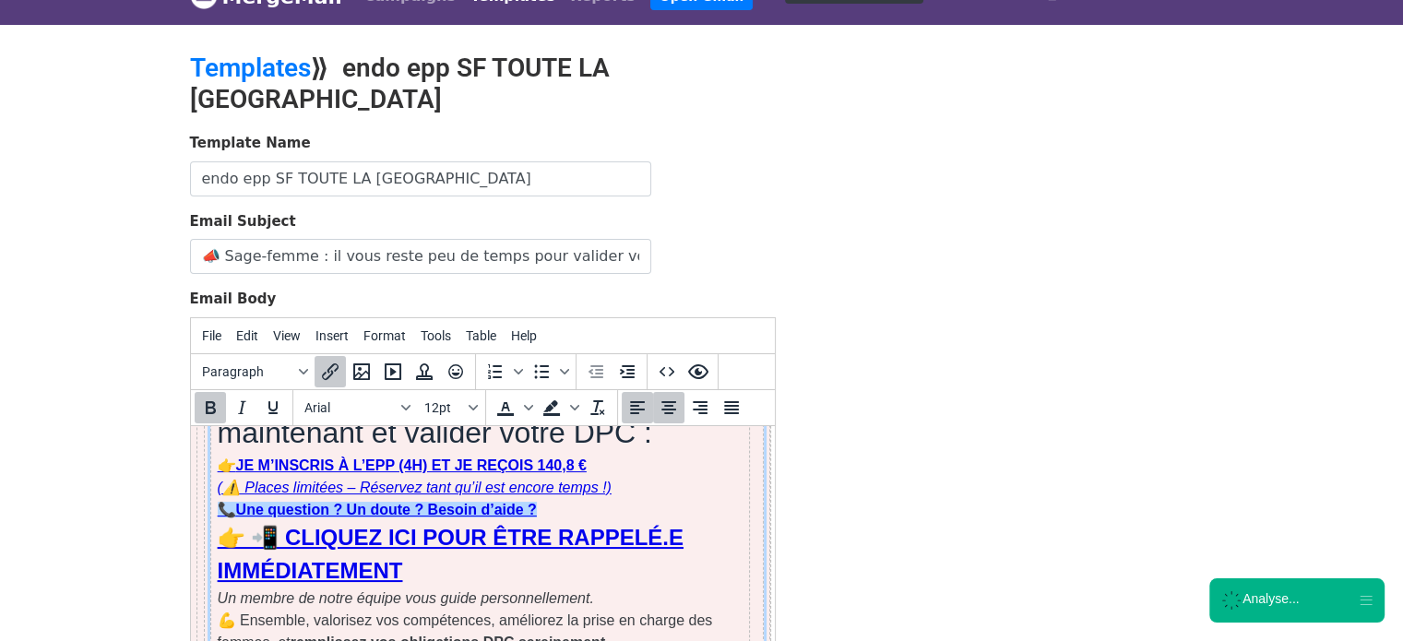
click at [390, 501] on strong "Une question ? Un doute ? Besoin d’aide ?" at bounding box center [385, 509] width 301 height 16
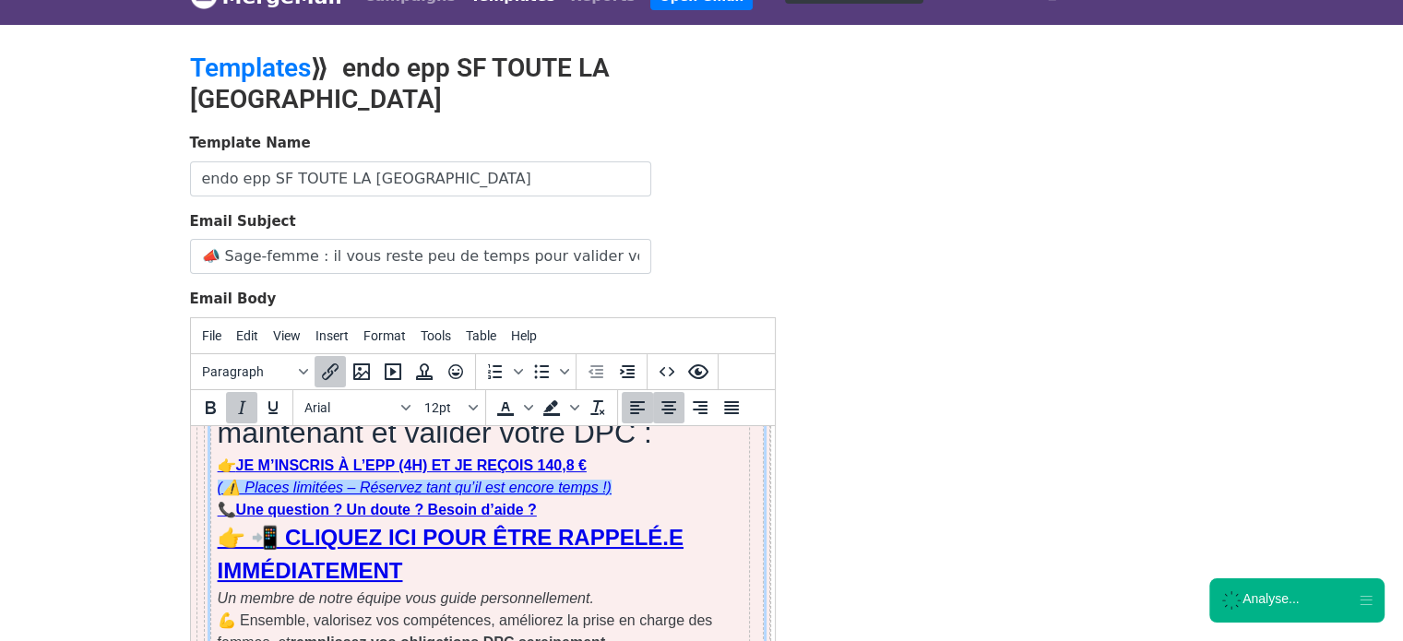
click at [319, 479] on em "(⚠️ Places limitées – Réservez tant qu’il est encore temps !)" at bounding box center [414, 487] width 394 height 16
click at [324, 364] on icon "Insert/edit link" at bounding box center [330, 372] width 17 height 17
select select "_blank"
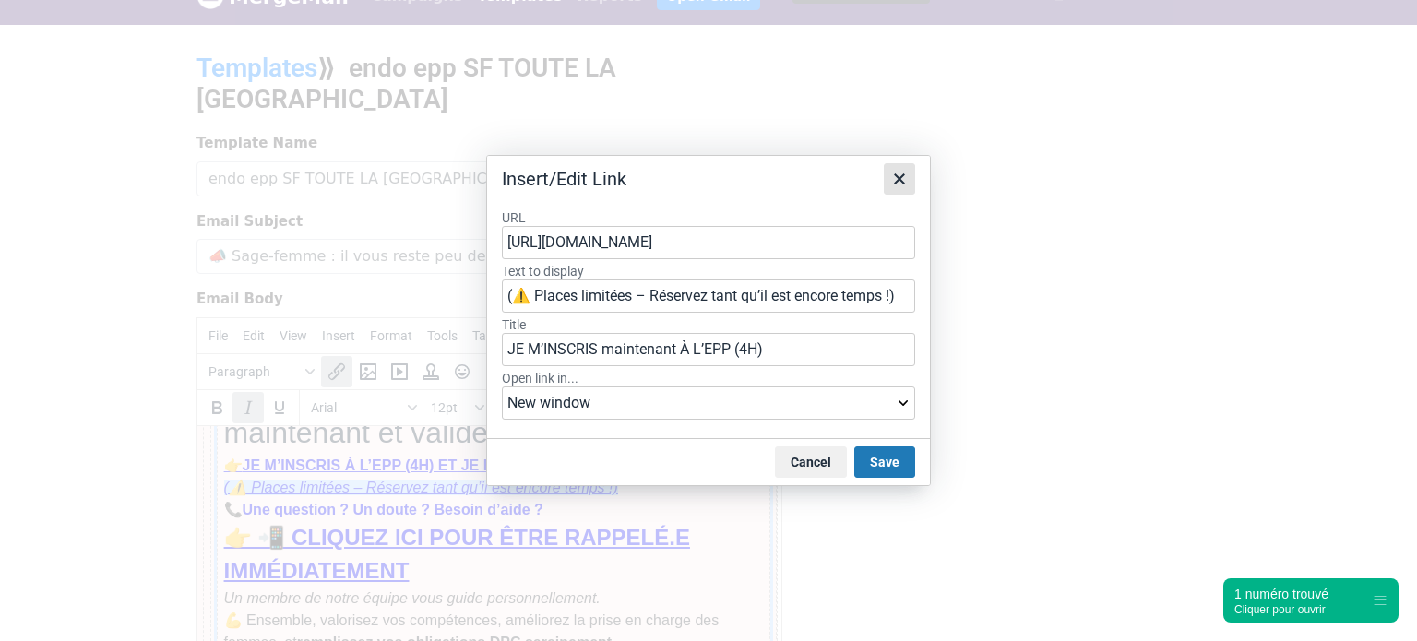
click at [900, 177] on icon "Close" at bounding box center [899, 179] width 22 height 22
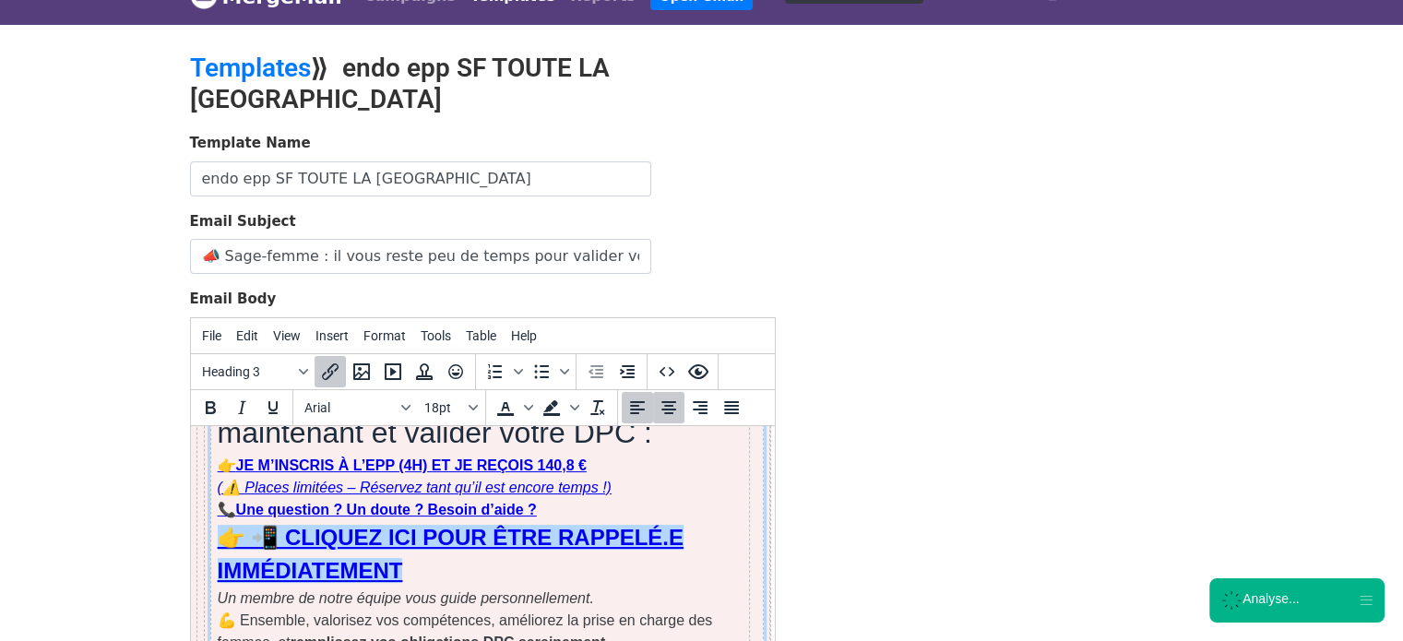
click at [418, 524] on link "👉 📲 CLIQUEZ ICI POUR ÊTRE RAPPELÉ.E IMMÉDIATEMENT" at bounding box center [450, 553] width 466 height 58
click at [337, 361] on icon "Insert/edit link" at bounding box center [330, 372] width 22 height 22
select select "_blank"
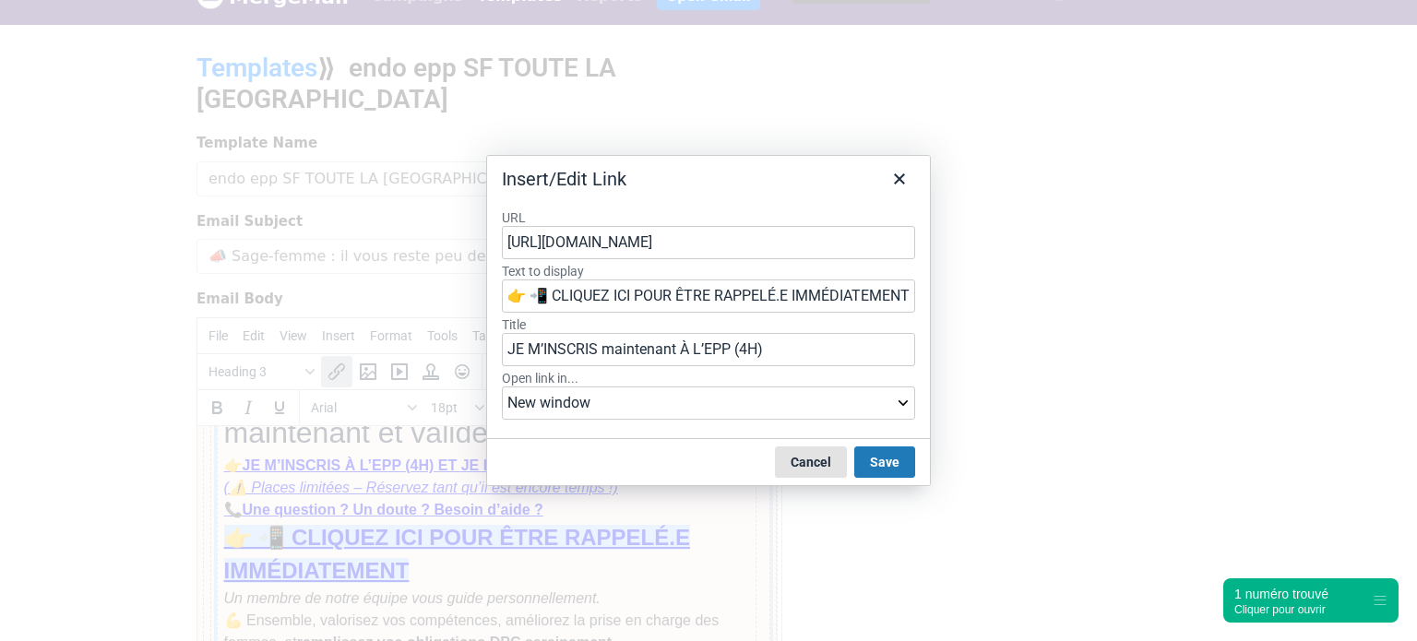
click at [799, 453] on button "Cancel" at bounding box center [811, 462] width 72 height 31
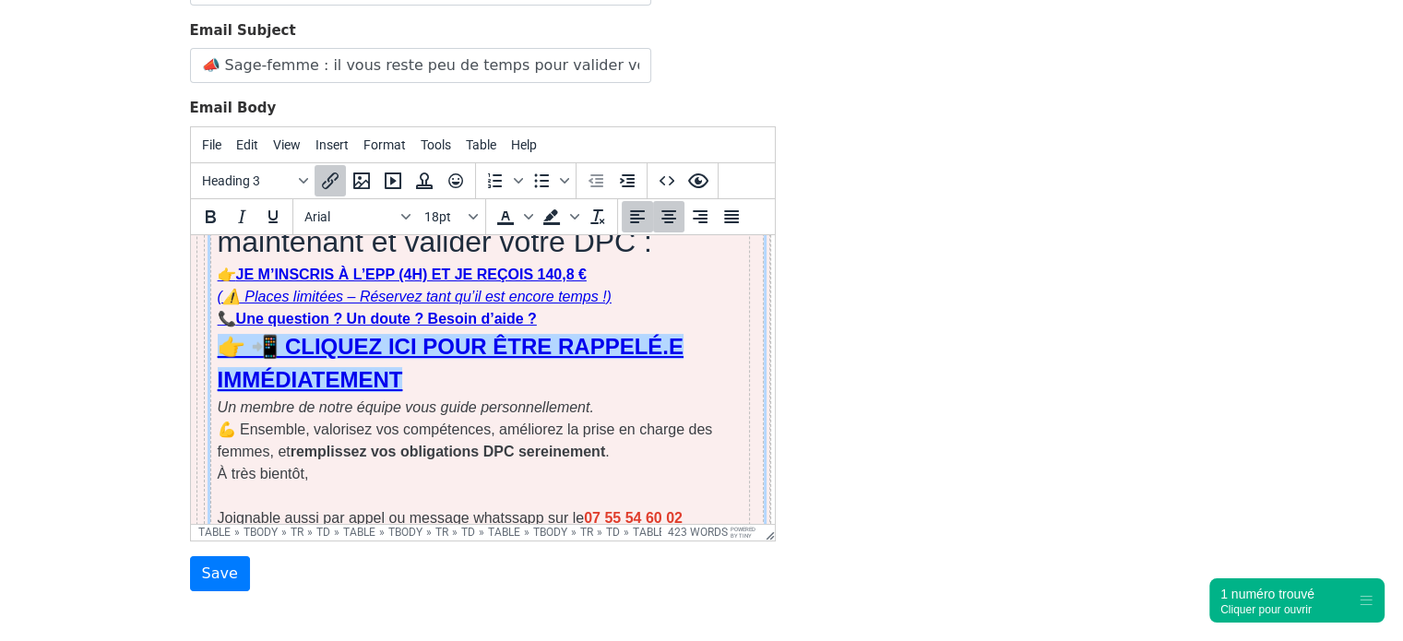
scroll to position [226, 0]
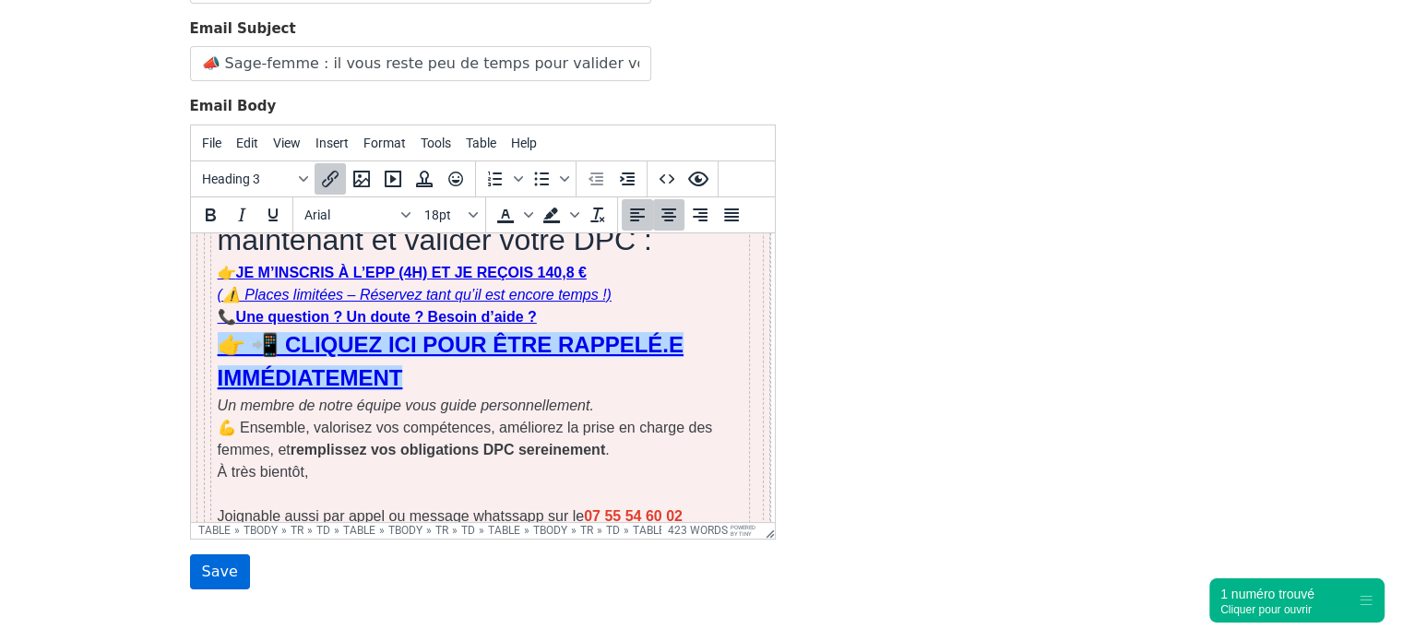
click at [229, 554] on input "Save" at bounding box center [220, 571] width 60 height 35
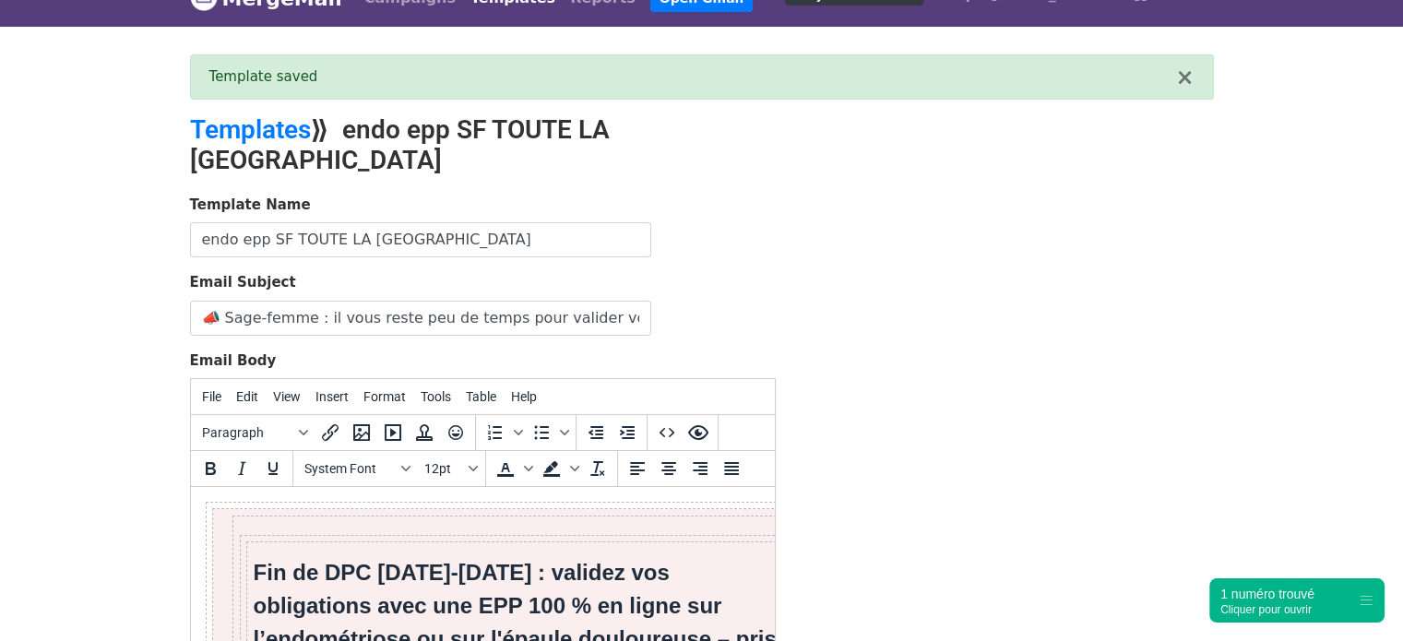
scroll to position [30, 0]
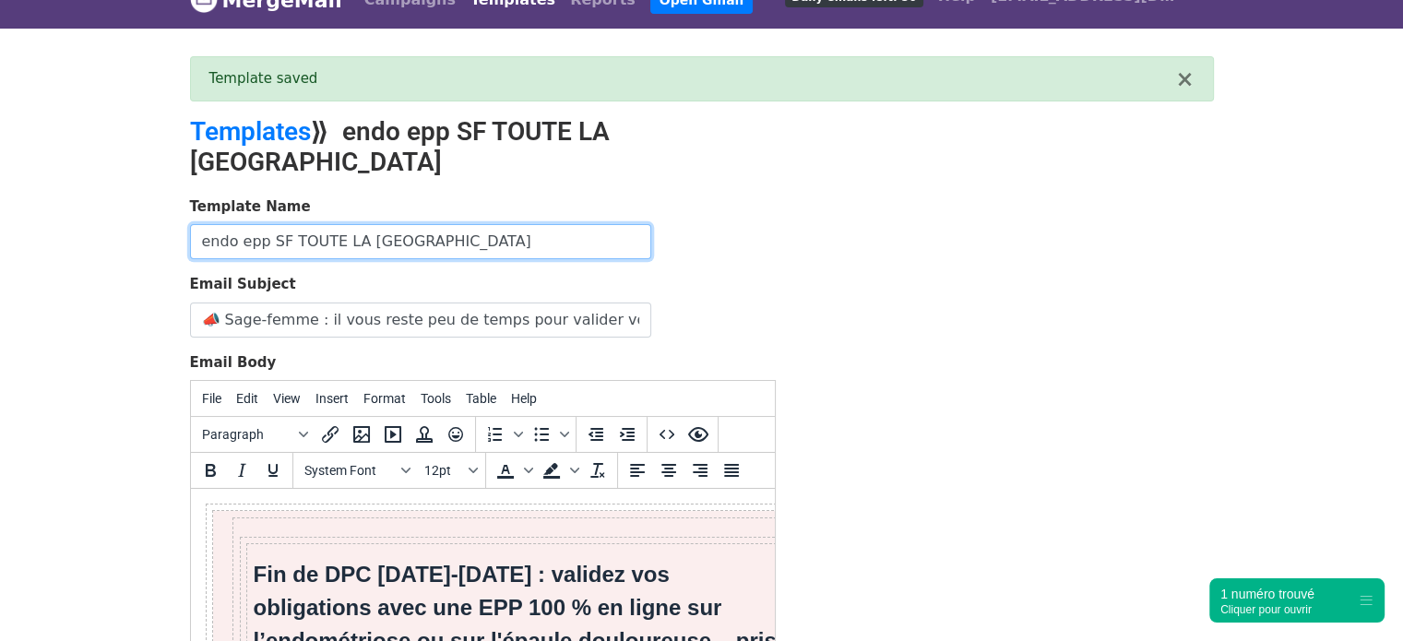
drag, startPoint x: 240, startPoint y: 209, endPoint x: 97, endPoint y: 239, distance: 146.0
click at [97, 239] on body "MergeMail Campaigns Templates Reports Open Gmail Daily emails left: 50 Help cla…" at bounding box center [701, 444] width 1403 height 948
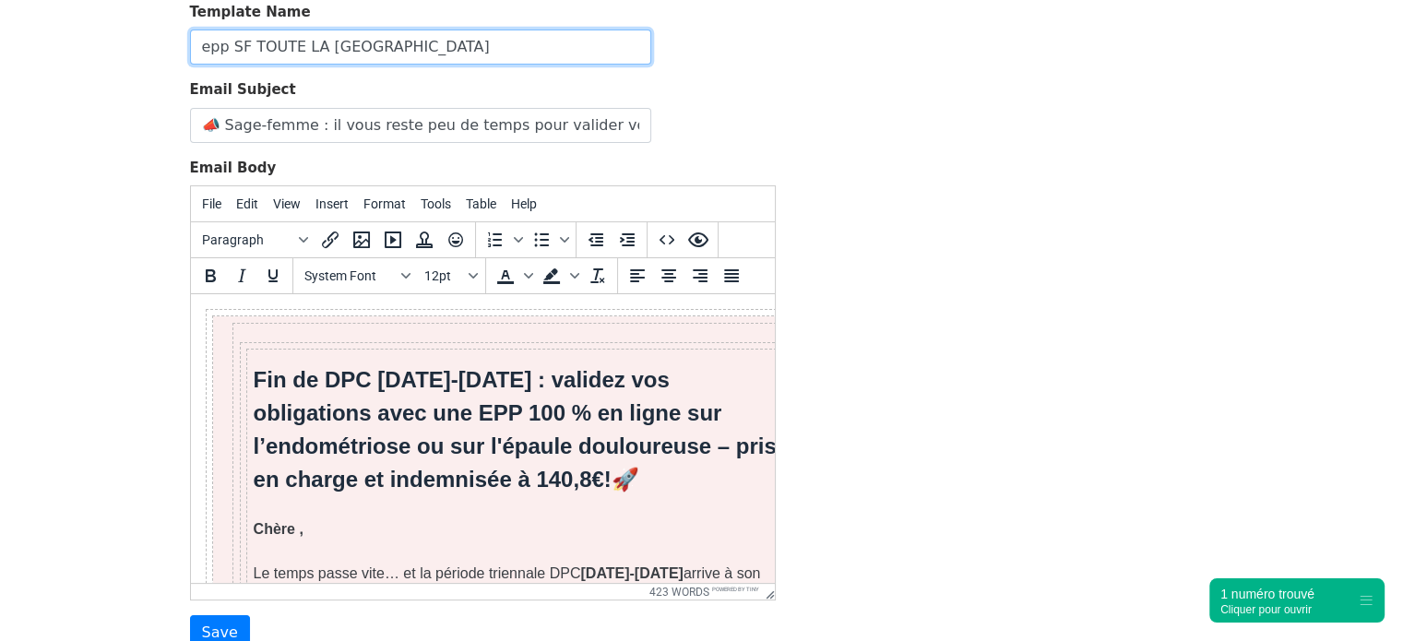
scroll to position [349, 0]
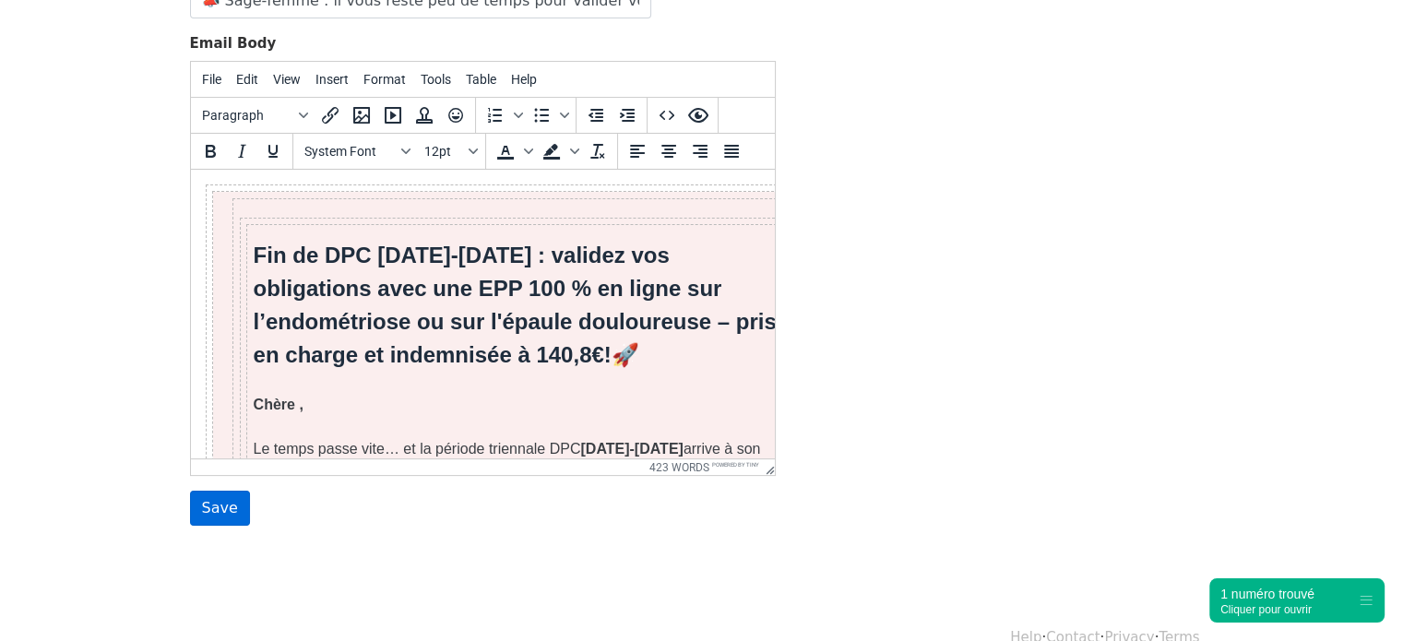
type input "epp SF TOUTE LA FRANCE"
click at [221, 491] on input "Save" at bounding box center [220, 508] width 60 height 35
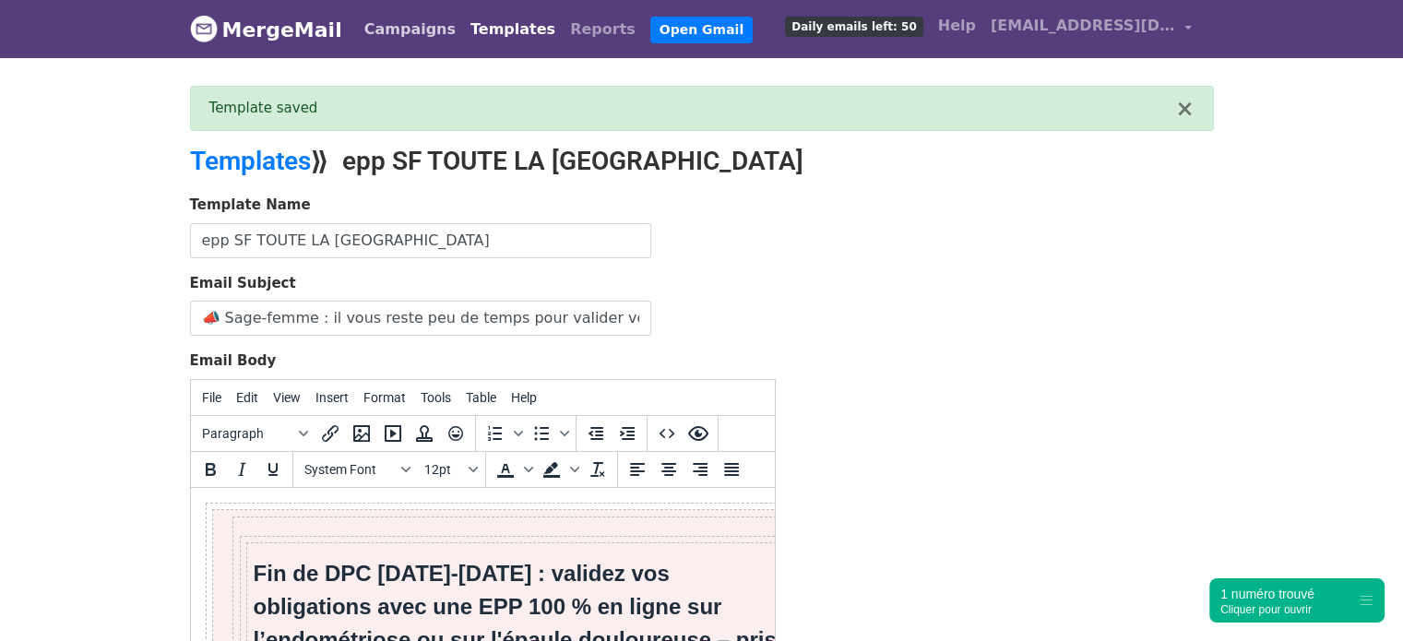
click at [391, 29] on link "Campaigns" at bounding box center [410, 29] width 106 height 37
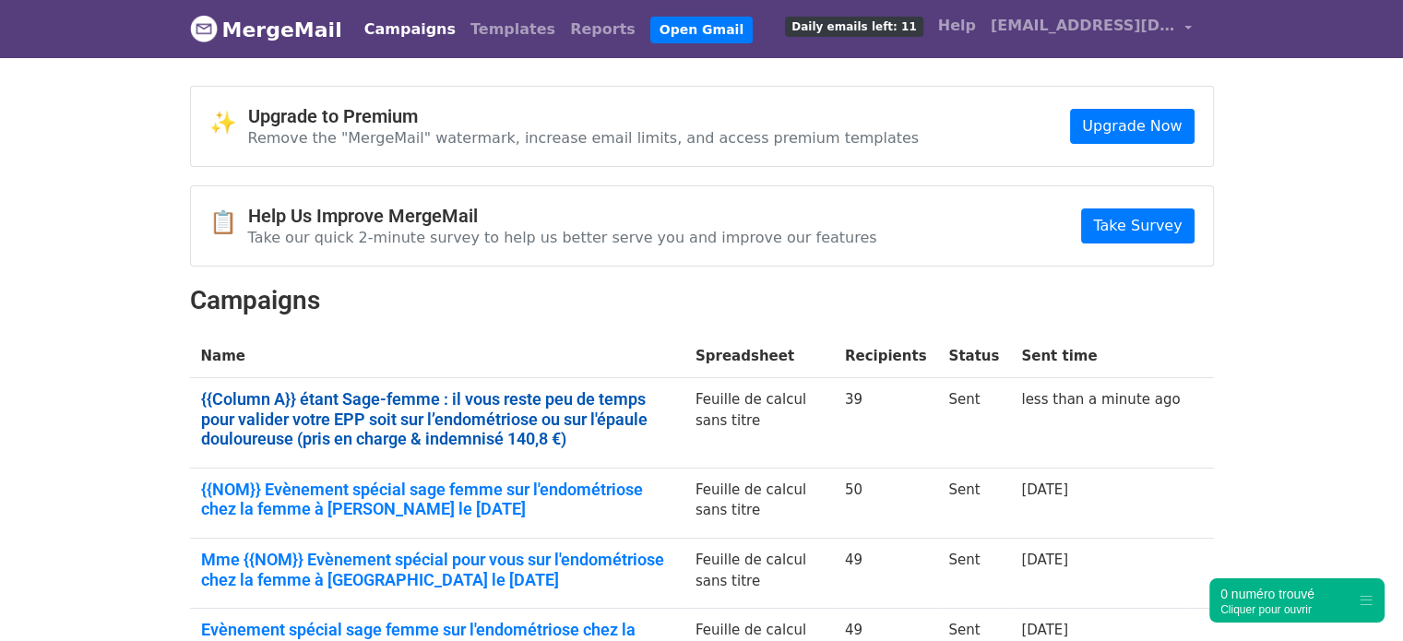
click at [303, 429] on link "{{Column A}} étant Sage-femme : il vous reste peu de temps pour valider votre E…" at bounding box center [437, 419] width 472 height 60
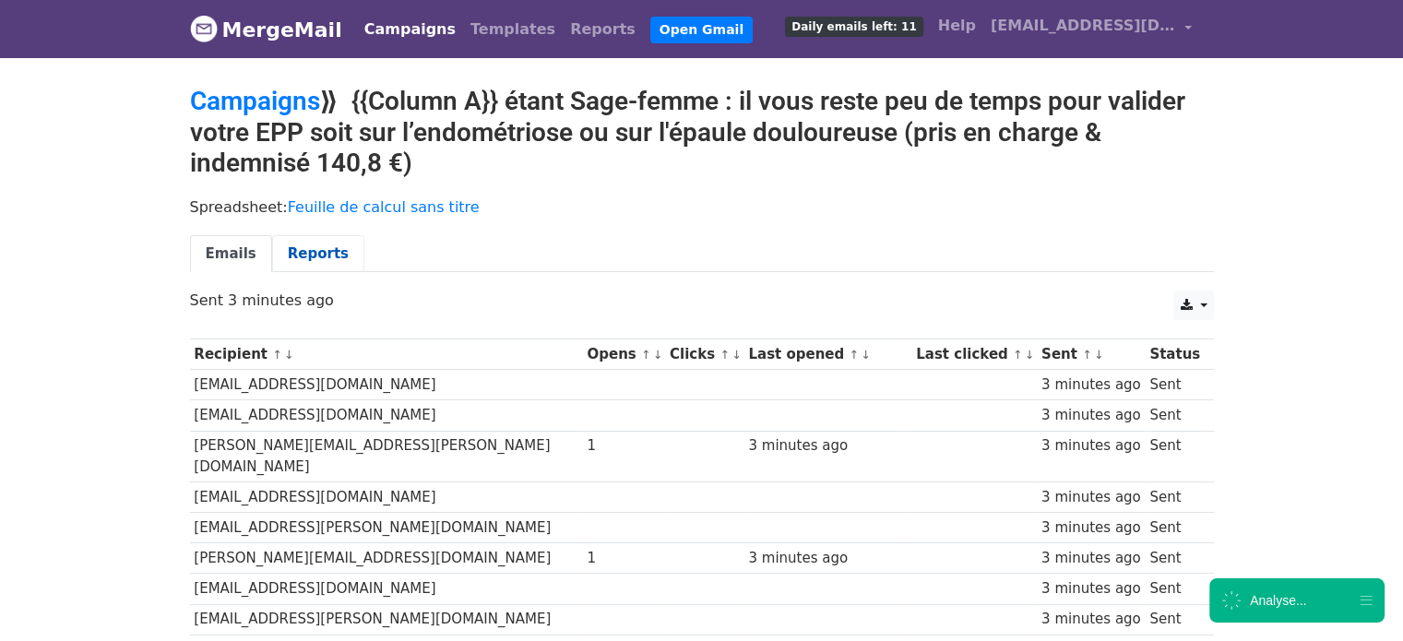
click at [305, 250] on link "Reports" at bounding box center [318, 254] width 92 height 38
